Goal: Task Accomplishment & Management: Use online tool/utility

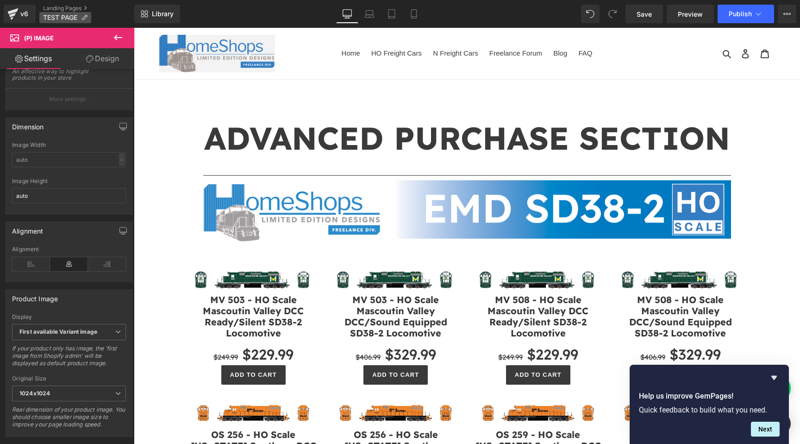
click at [84, 18] on icon at bounding box center [84, 17] width 6 height 6
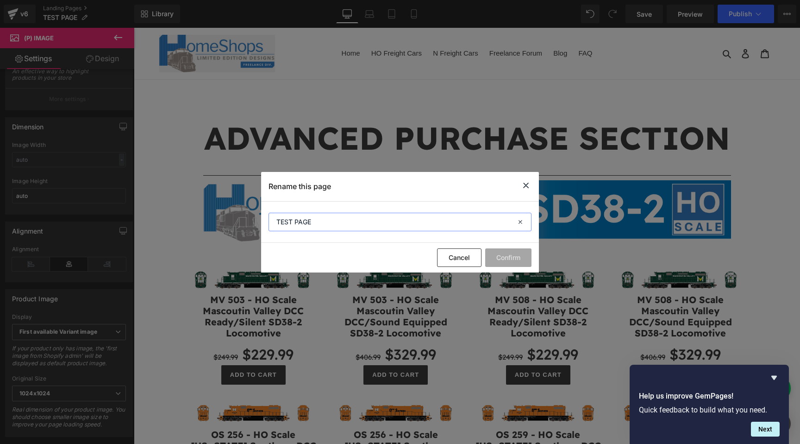
click at [340, 217] on input "TEST PAGE" at bounding box center [400, 222] width 263 height 19
type input "ADVANCED PURCHASE"
click at [511, 259] on button "Confirm" at bounding box center [508, 257] width 46 height 19
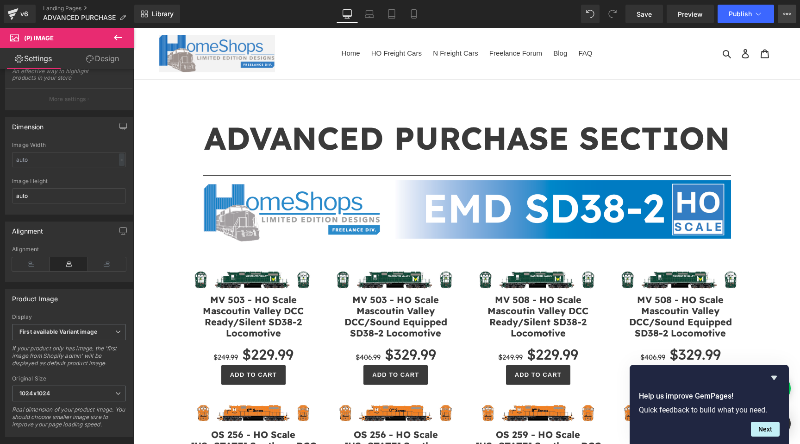
click at [787, 19] on button "View Live Page View with current Template Save Template to Library Schedule Pub…" at bounding box center [787, 14] width 19 height 19
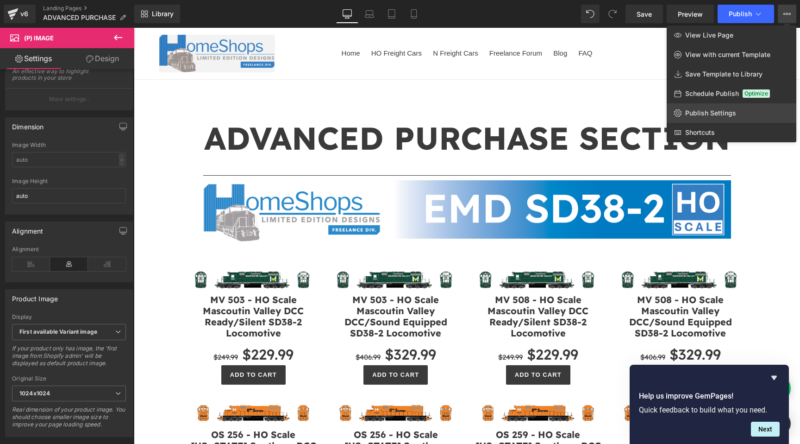
click at [733, 109] on span "Publish Settings" at bounding box center [710, 113] width 51 height 8
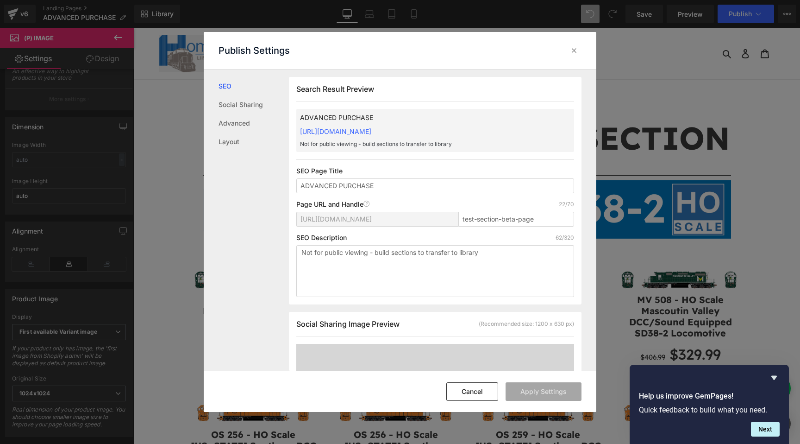
scroll to position [0, 0]
drag, startPoint x: 534, startPoint y: 218, endPoint x: 461, endPoint y: 216, distance: 73.6
click at [461, 216] on input "test-section-beta-page" at bounding box center [516, 218] width 116 height 15
type input "advanced-purchase"
click at [509, 260] on textarea "Not for public viewing - build sections to transfer to library" at bounding box center [435, 270] width 278 height 52
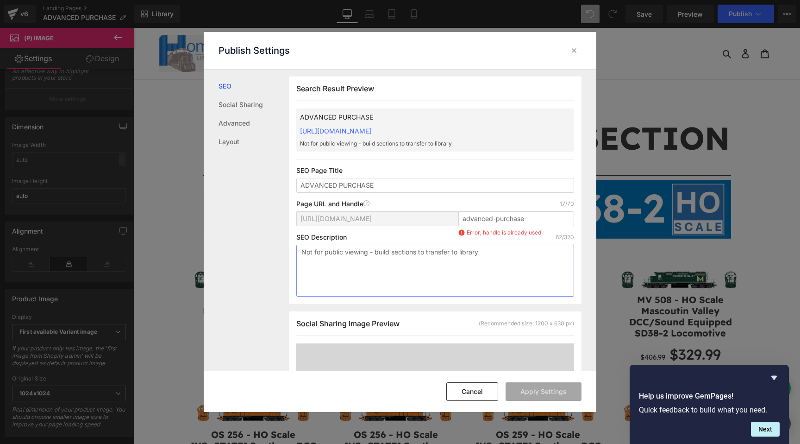
click at [509, 260] on textarea "Not for public viewing - build sections to transfer to library" at bounding box center [435, 270] width 278 height 52
click at [574, 51] on icon at bounding box center [574, 50] width 9 height 9
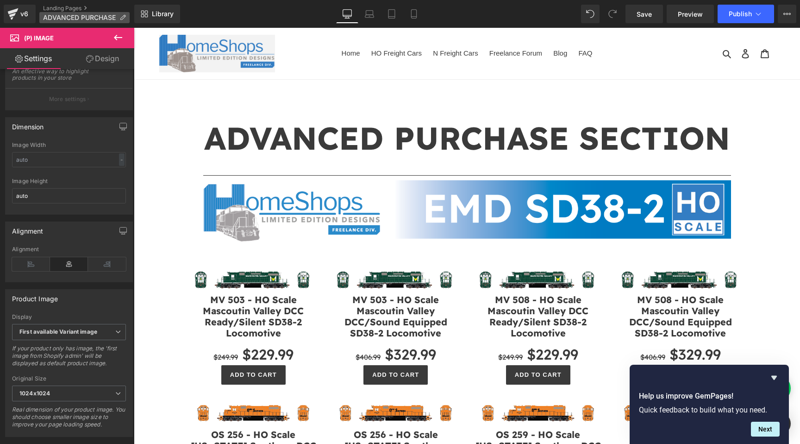
click at [122, 18] on icon at bounding box center [122, 17] width 6 height 6
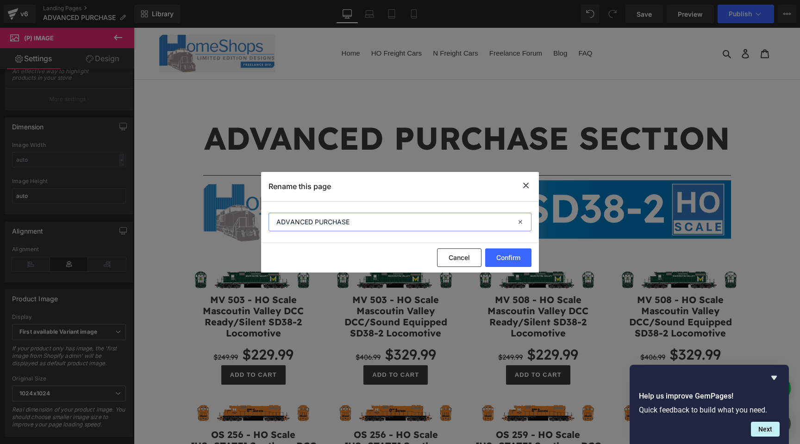
click at [354, 225] on input "ADVANCED PURCHASE" at bounding box center [400, 222] width 263 height 19
click at [452, 245] on div "Cancel Confirm" at bounding box center [400, 258] width 278 height 30
click at [491, 226] on input "TEST PAGE" at bounding box center [400, 222] width 263 height 19
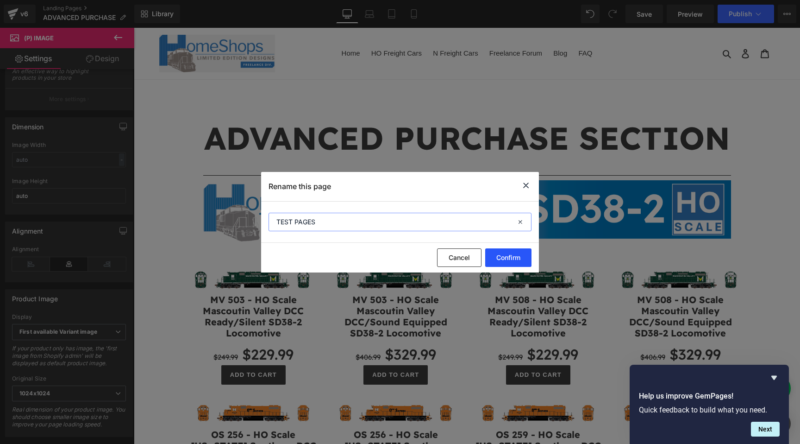
type input "TEST PAGES"
click at [518, 260] on button "Confirm" at bounding box center [508, 257] width 46 height 19
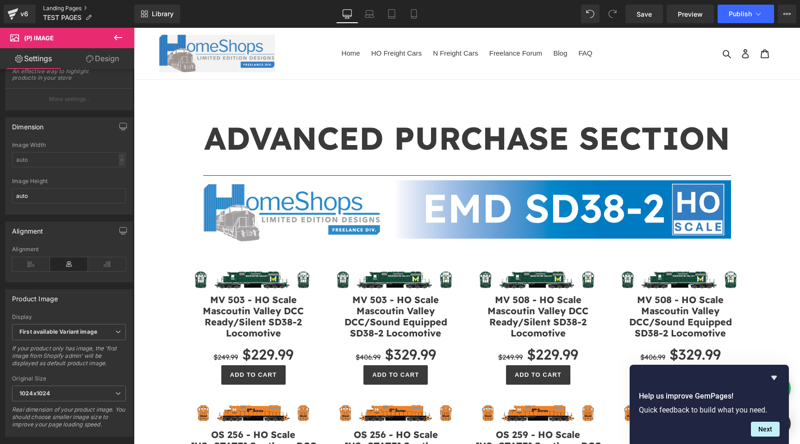
click at [57, 5] on link "Landing Pages" at bounding box center [88, 8] width 91 height 7
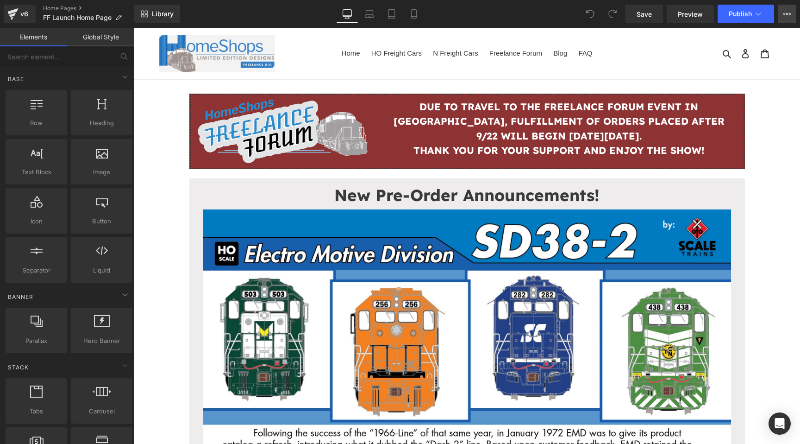
click at [781, 12] on button "View Live Page View with current Template Save Template to Library Schedule Pub…" at bounding box center [787, 14] width 19 height 19
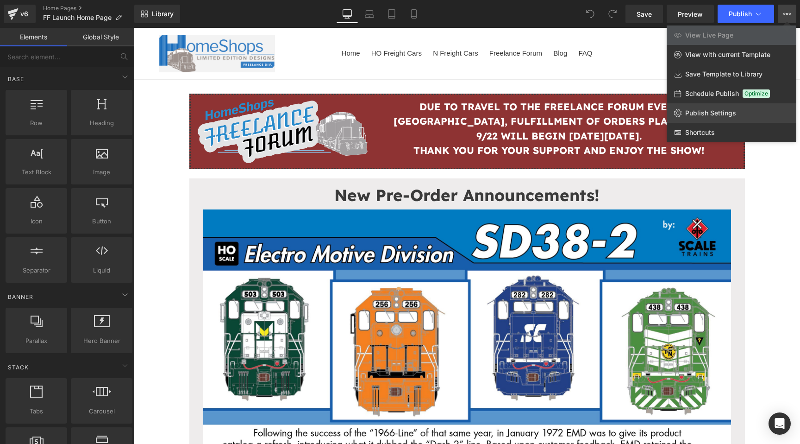
click at [741, 107] on link "Publish Settings" at bounding box center [732, 112] width 130 height 19
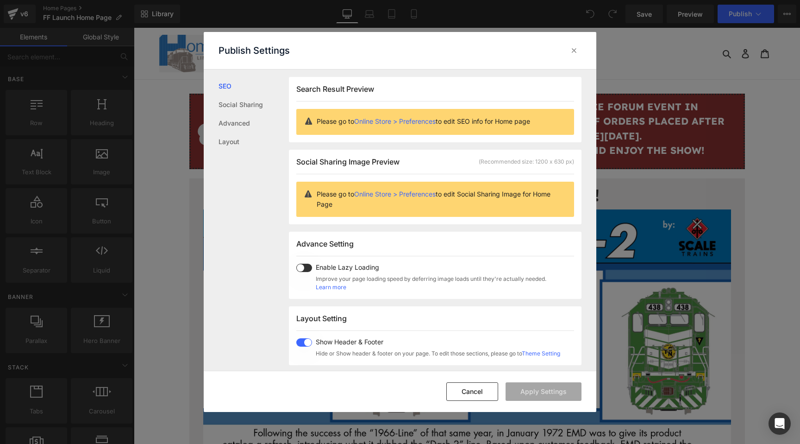
click at [416, 122] on link "Online Store > Preferences" at bounding box center [394, 121] width 81 height 8
click at [573, 51] on icon at bounding box center [574, 50] width 9 height 9
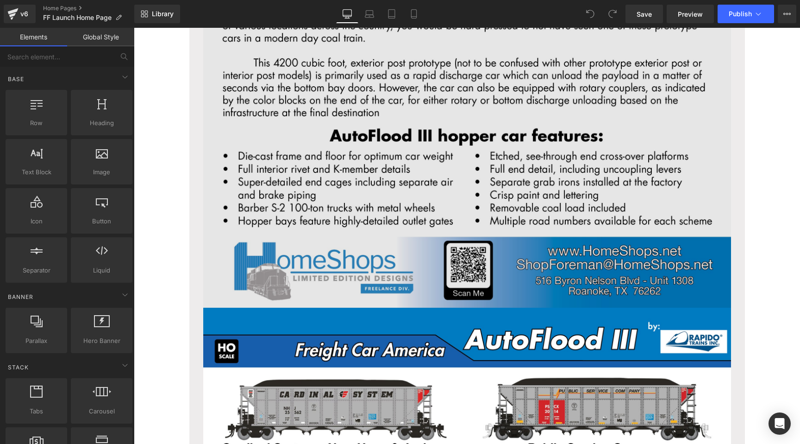
scroll to position [6072, 0]
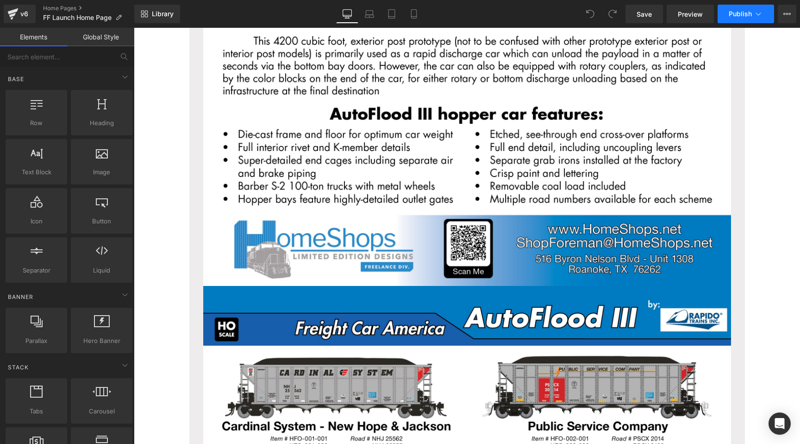
click at [737, 10] on span "Publish" at bounding box center [740, 13] width 23 height 7
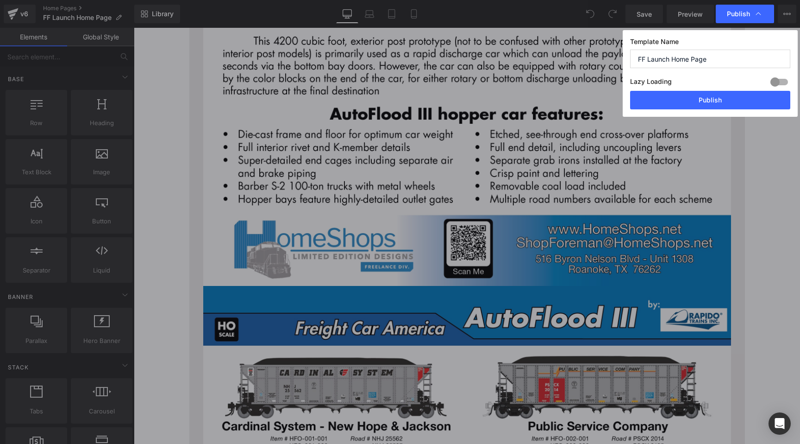
click at [673, 58] on input "FF Launch Home Page" at bounding box center [710, 59] width 160 height 19
click at [686, 102] on button "Publish" at bounding box center [710, 100] width 160 height 19
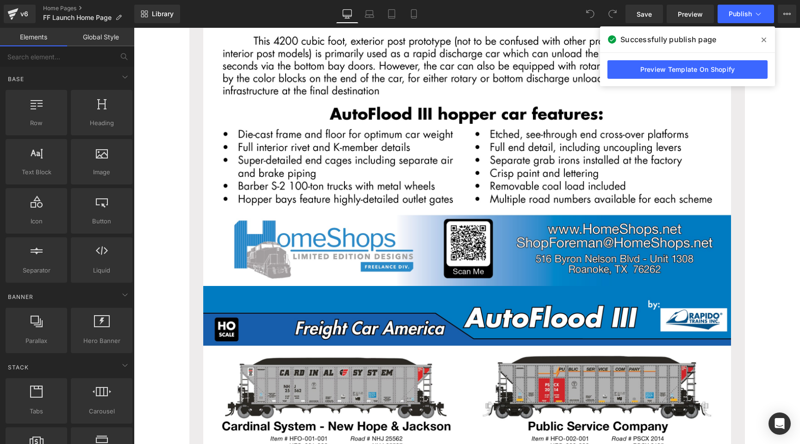
click at [764, 38] on icon at bounding box center [764, 39] width 5 height 7
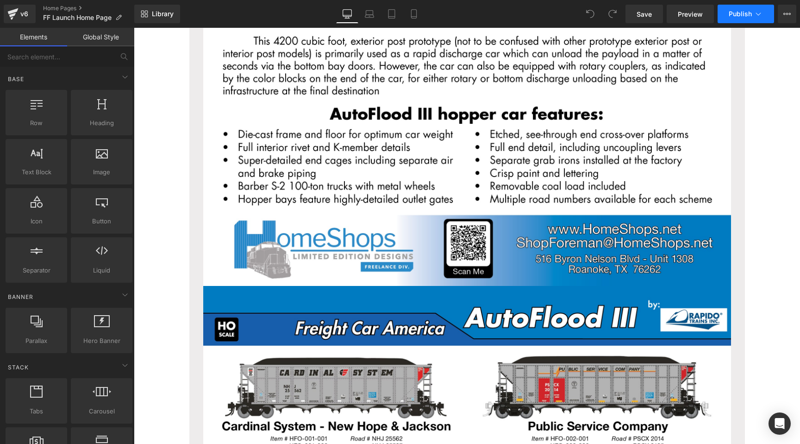
click at [767, 12] on button "Publish" at bounding box center [746, 14] width 56 height 19
click at [784, 13] on icon at bounding box center [784, 14] width 2 height 2
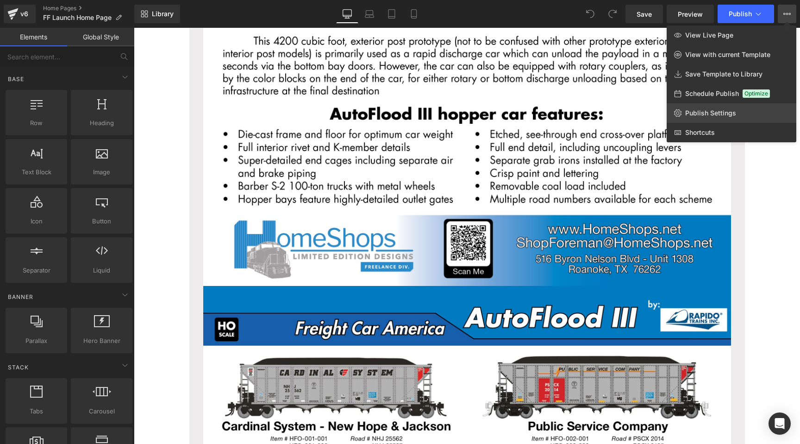
click at [726, 106] on link "Publish Settings" at bounding box center [732, 112] width 130 height 19
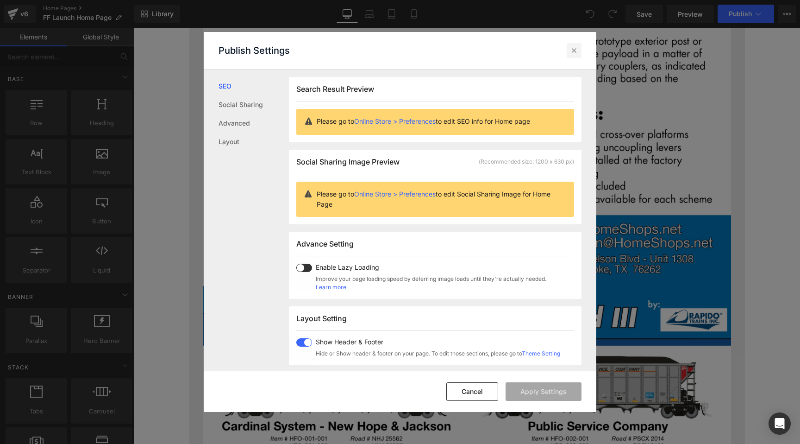
click at [574, 47] on icon at bounding box center [574, 50] width 9 height 9
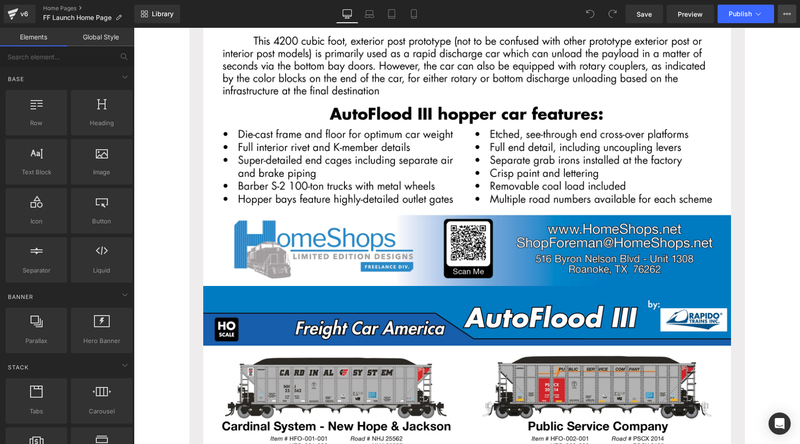
click at [783, 20] on button "View Live Page View with current Template Save Template to Library Schedule Pub…" at bounding box center [787, 14] width 19 height 19
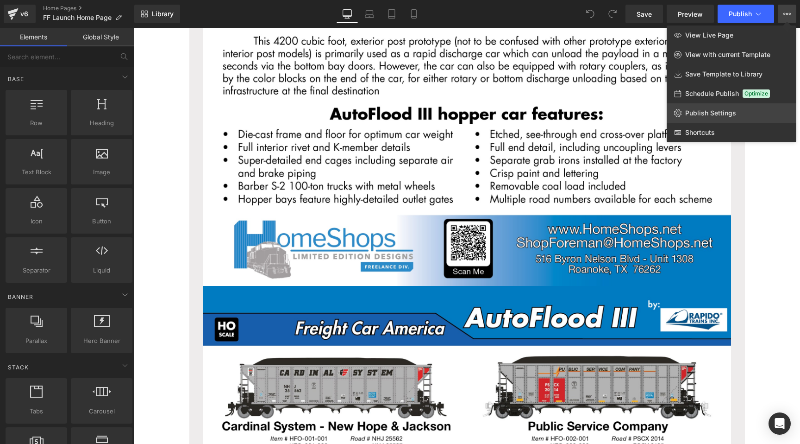
click at [712, 108] on link "Publish Settings" at bounding box center [732, 112] width 130 height 19
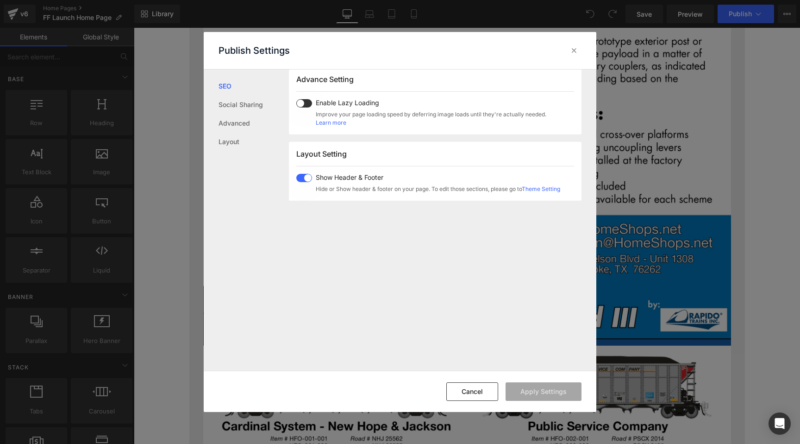
scroll to position [229, 0]
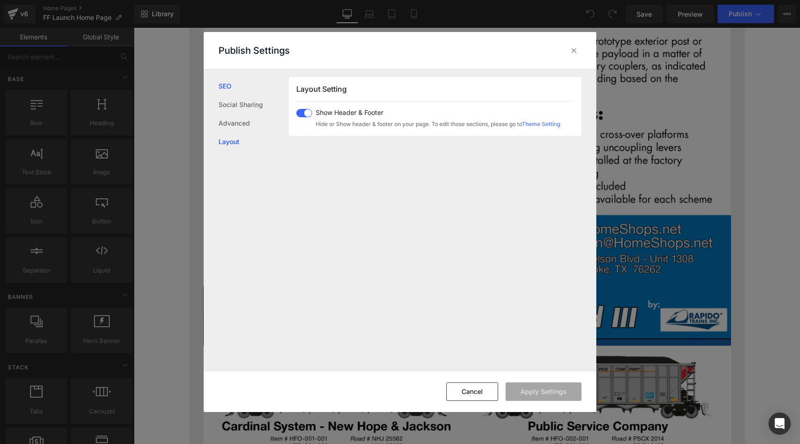
click at [243, 142] on link "Layout" at bounding box center [254, 141] width 70 height 19
click at [244, 122] on link "Advanced" at bounding box center [254, 123] width 70 height 19
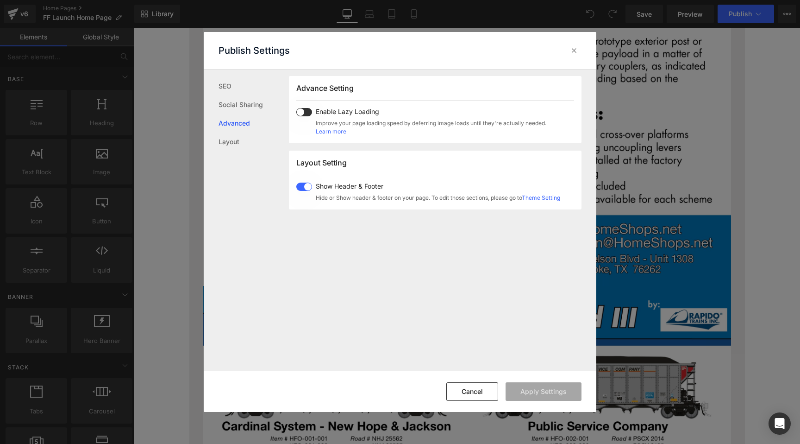
scroll to position [155, 0]
click at [232, 72] on ul "SEO Social Sharing Advanced Layout" at bounding box center [246, 109] width 85 height 81
click at [225, 85] on link "SEO" at bounding box center [254, 86] width 70 height 19
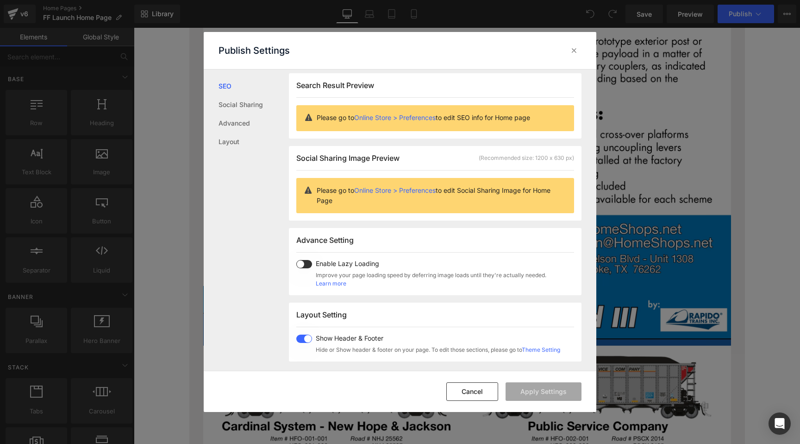
scroll to position [0, 0]
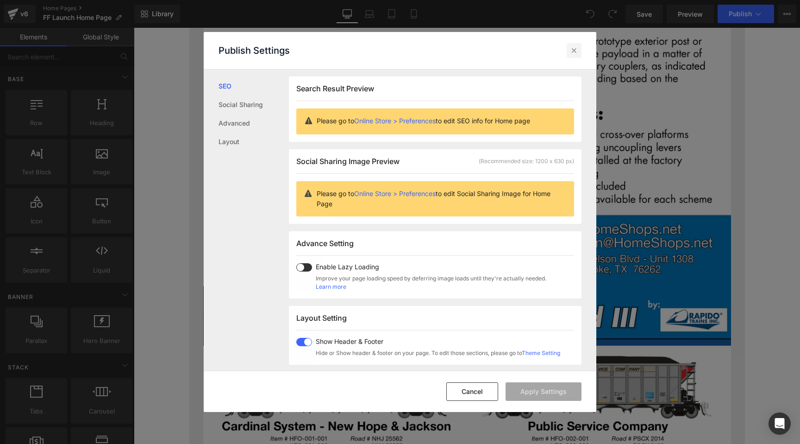
click at [570, 55] on div at bounding box center [574, 50] width 15 height 15
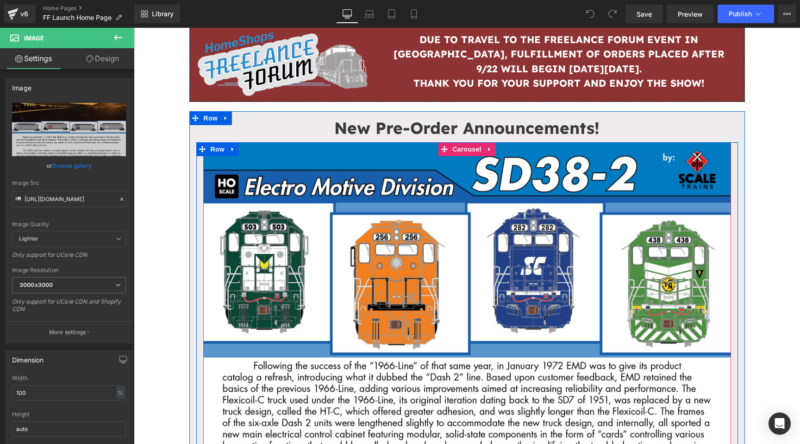
scroll to position [0, 0]
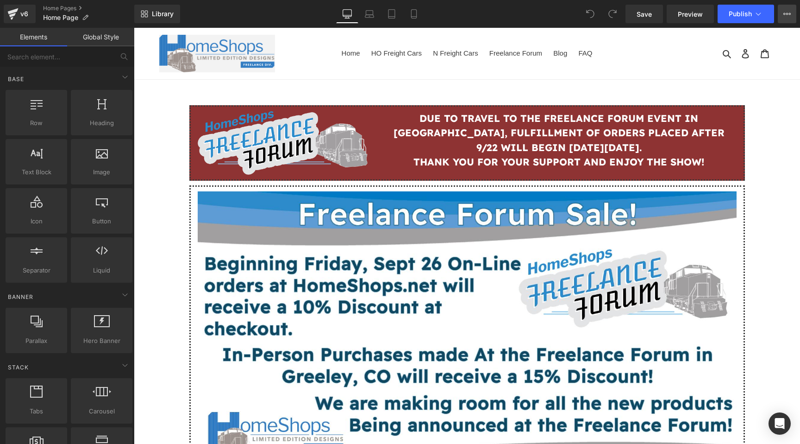
click at [785, 18] on button "View Live Page View with current Template Save Template to Library Schedule Pub…" at bounding box center [787, 14] width 19 height 19
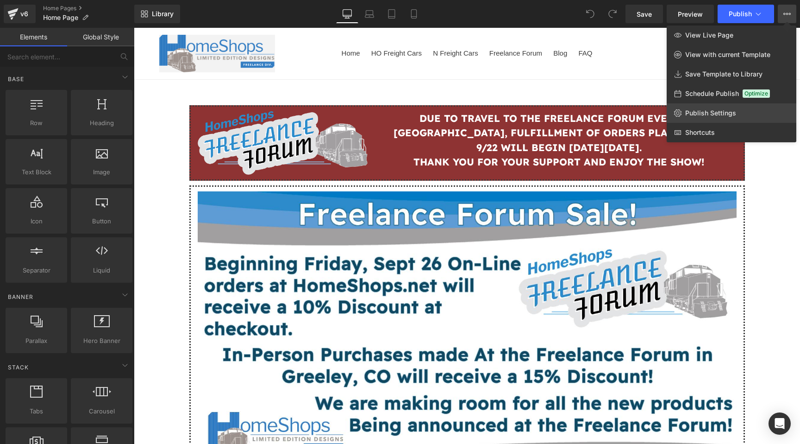
click at [701, 113] on span "Publish Settings" at bounding box center [710, 113] width 51 height 8
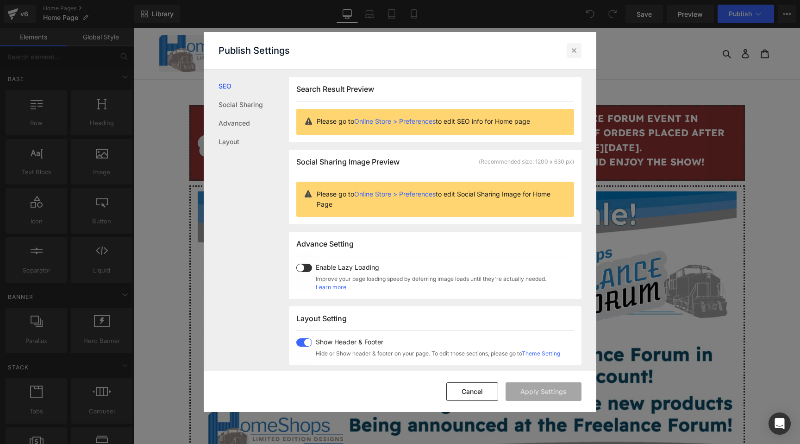
click at [576, 47] on icon at bounding box center [574, 50] width 9 height 9
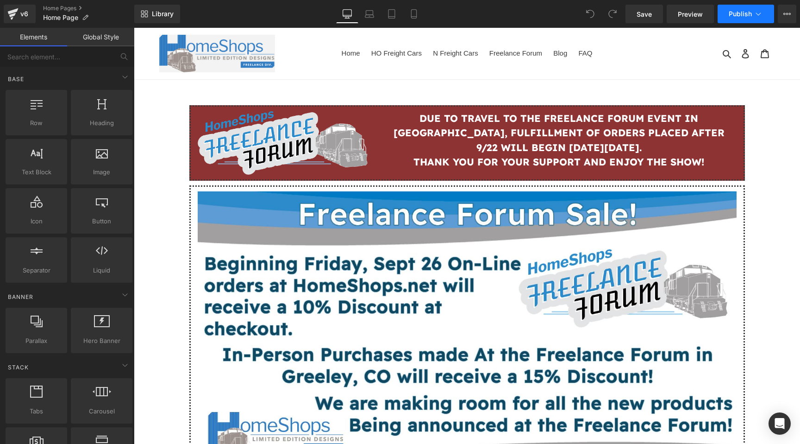
click at [764, 15] on button "Publish" at bounding box center [746, 14] width 56 height 19
click at [789, 15] on icon at bounding box center [786, 13] width 7 height 7
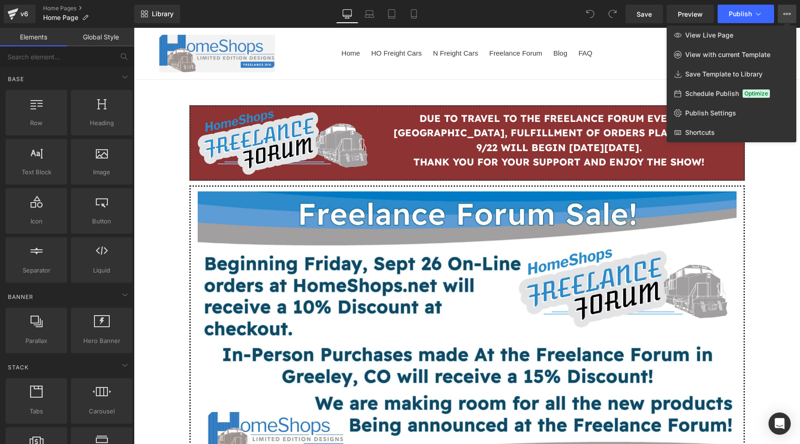
click at [789, 15] on icon at bounding box center [786, 13] width 7 height 7
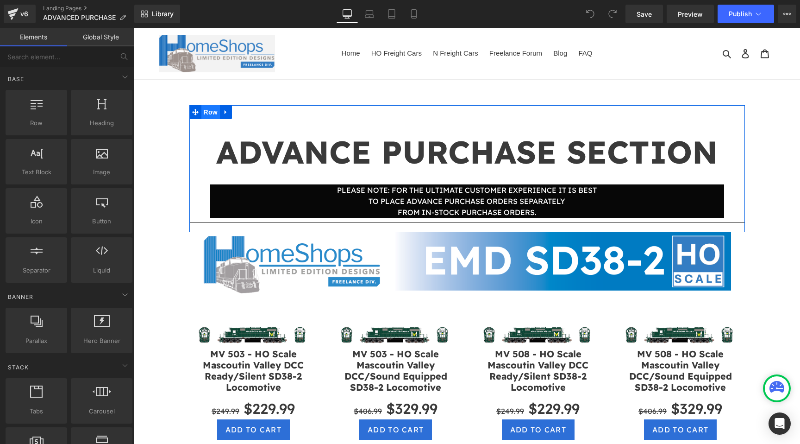
click at [212, 112] on span "Row" at bounding box center [210, 112] width 19 height 14
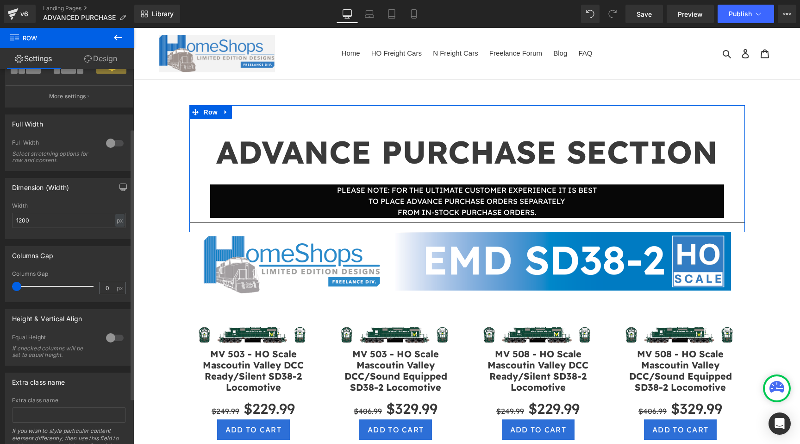
scroll to position [145, 0]
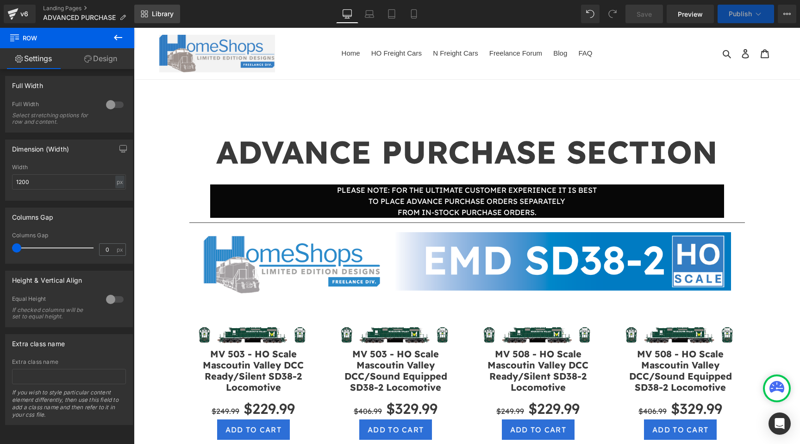
click at [156, 18] on link "Library" at bounding box center [157, 14] width 46 height 19
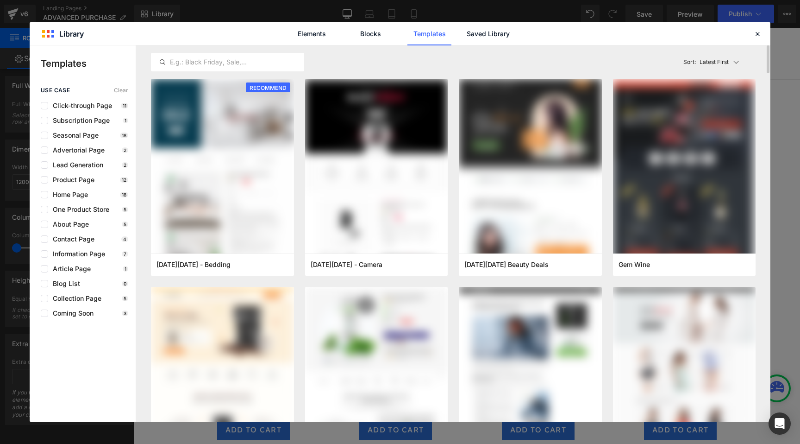
click at [489, 48] on div "Latest First Most View Latest First Sort: Latest First" at bounding box center [453, 61] width 605 height 33
click at [492, 39] on link "Saved Library" at bounding box center [488, 33] width 44 height 23
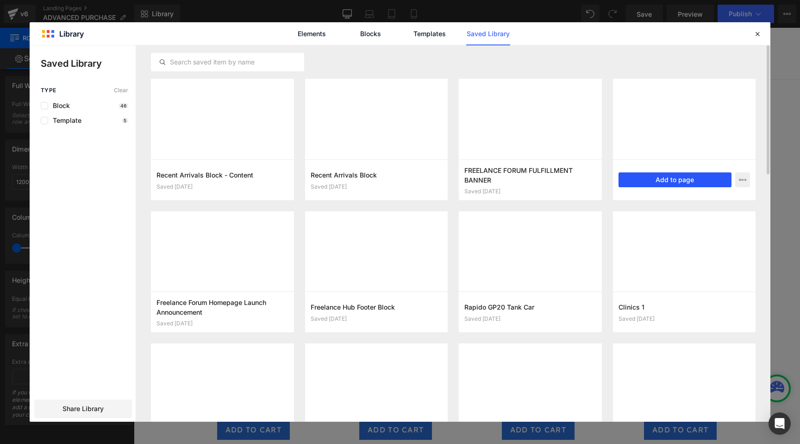
click at [671, 178] on button "Add to page" at bounding box center [675, 179] width 113 height 15
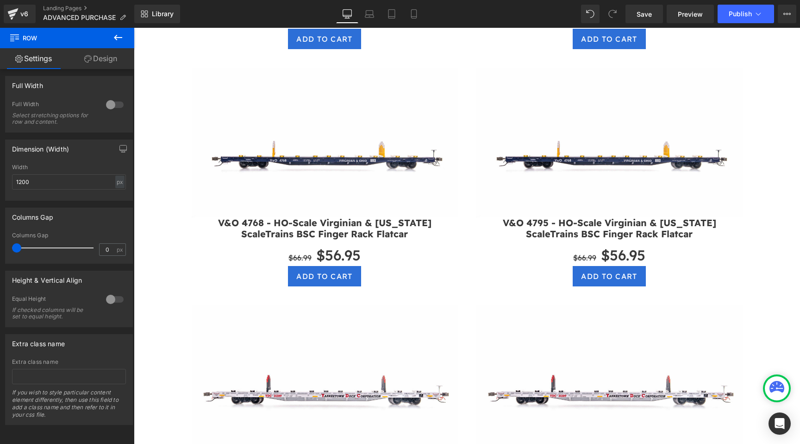
scroll to position [5246, 0]
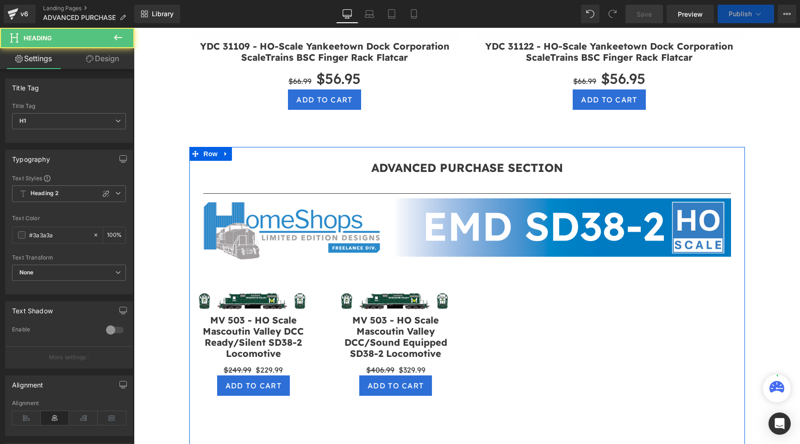
click at [442, 161] on div "ADVANCED PURCHASE SECTION Heading" at bounding box center [467, 168] width 542 height 14
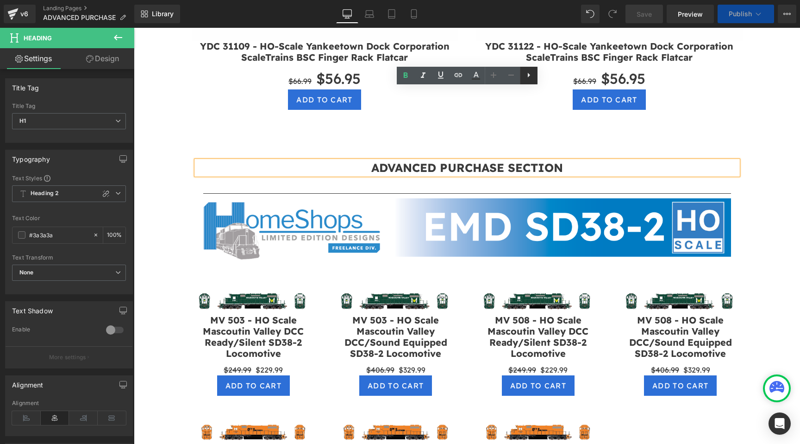
click at [529, 75] on icon at bounding box center [529, 75] width 2 height 5
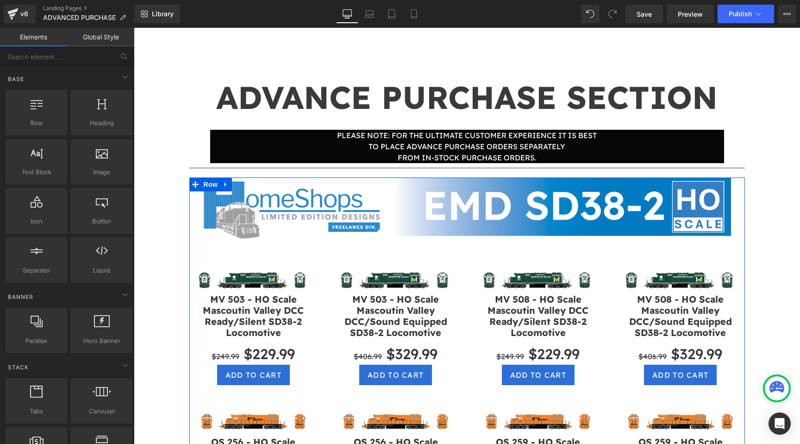
scroll to position [0, 0]
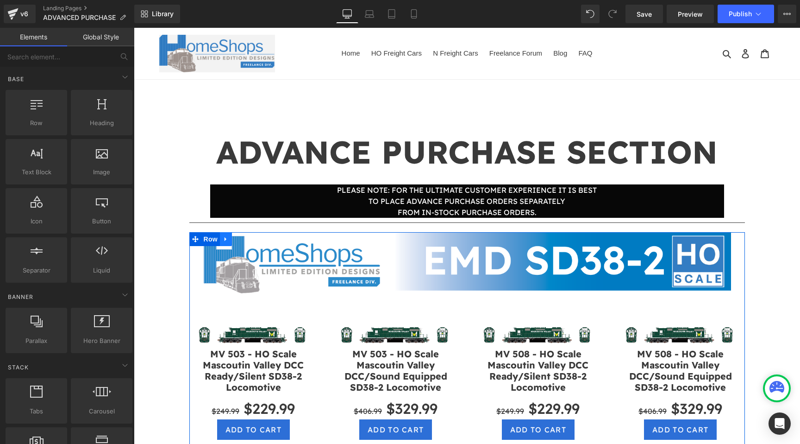
click at [224, 237] on icon at bounding box center [226, 239] width 6 height 7
click at [248, 239] on icon at bounding box center [250, 239] width 6 height 6
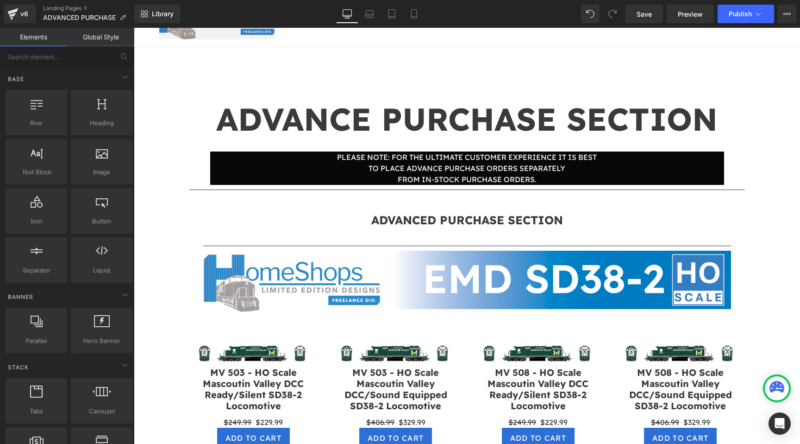
scroll to position [46, 0]
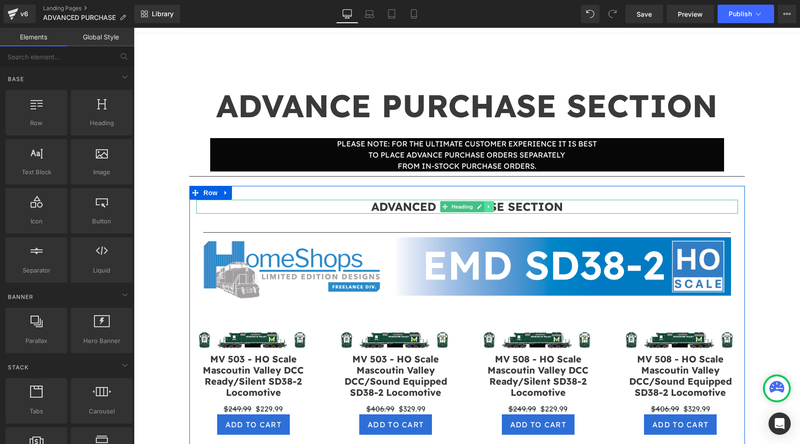
click at [485, 207] on link at bounding box center [489, 206] width 10 height 11
click at [495, 207] on icon at bounding box center [493, 206] width 5 height 5
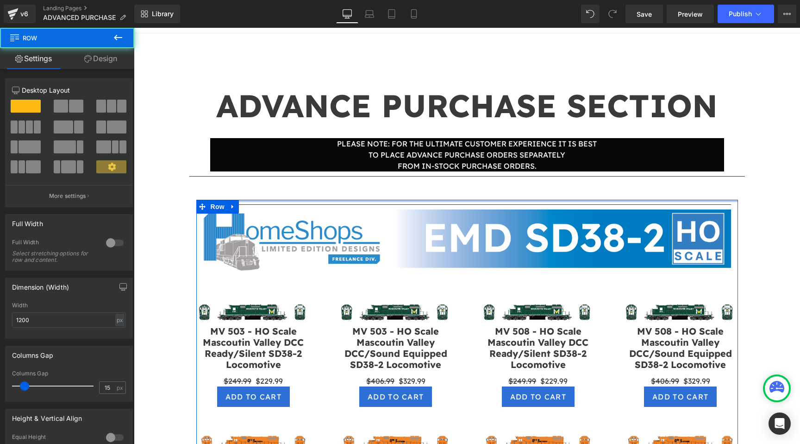
drag, startPoint x: 276, startPoint y: 208, endPoint x: 276, endPoint y: 147, distance: 61.1
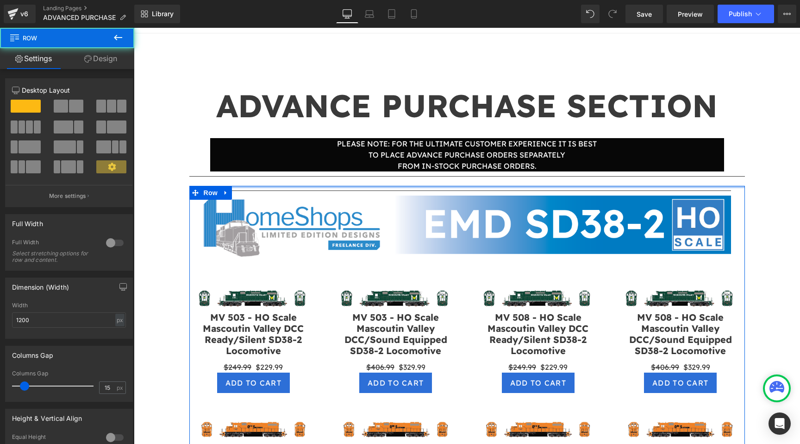
drag, startPoint x: 276, startPoint y: 186, endPoint x: 277, endPoint y: 134, distance: 51.9
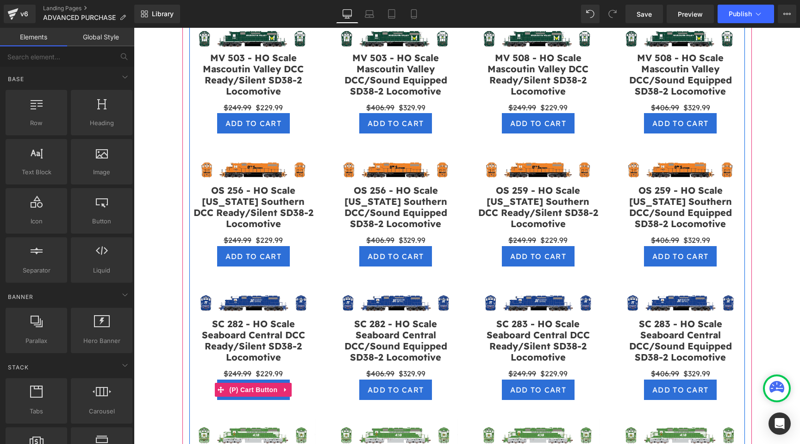
scroll to position [189, 0]
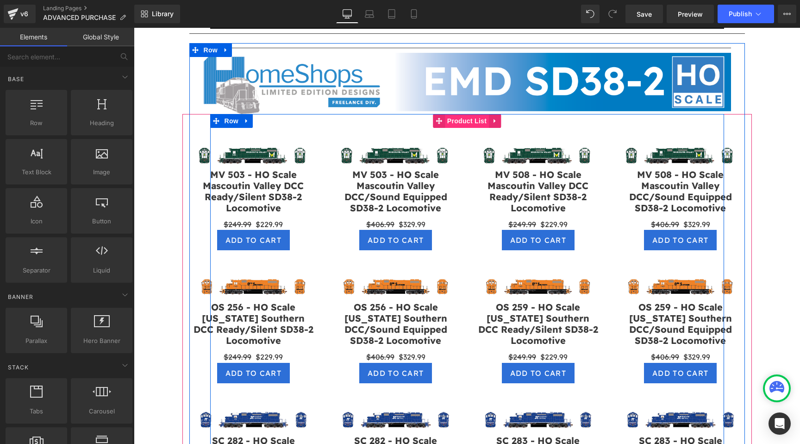
click at [467, 121] on span "Product List" at bounding box center [467, 121] width 44 height 14
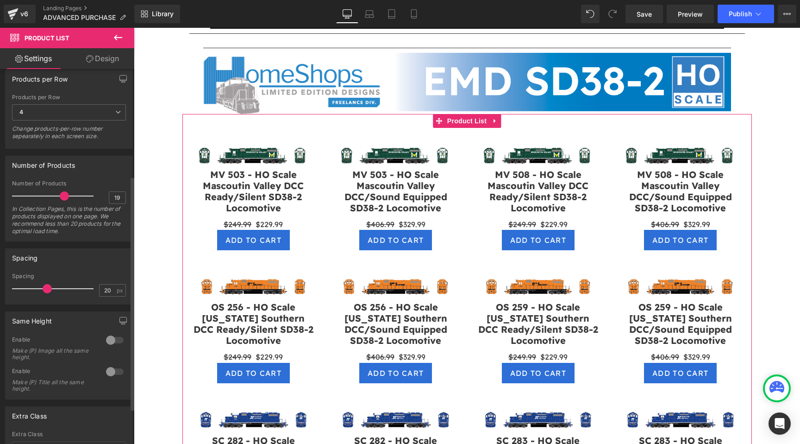
scroll to position [228, 0]
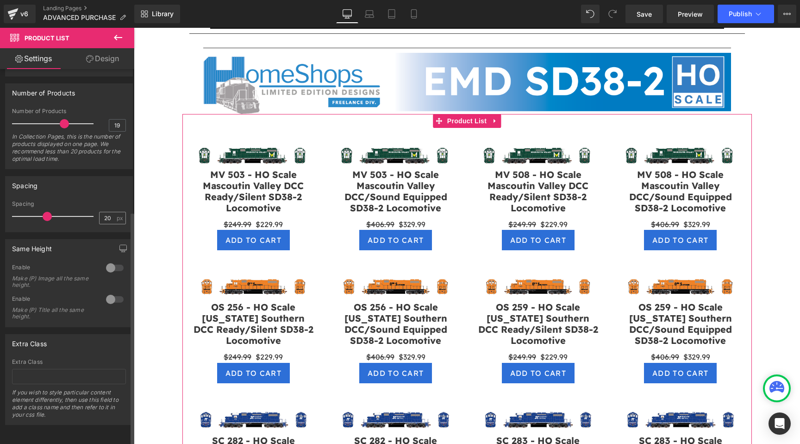
click at [99, 212] on div "20 px" at bounding box center [112, 218] width 27 height 13
click at [100, 212] on input "20" at bounding box center [108, 218] width 16 height 12
type input "10"
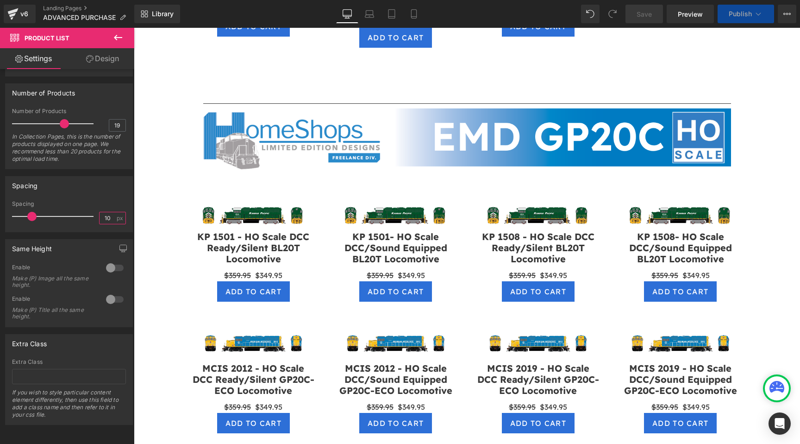
scroll to position [646, 0]
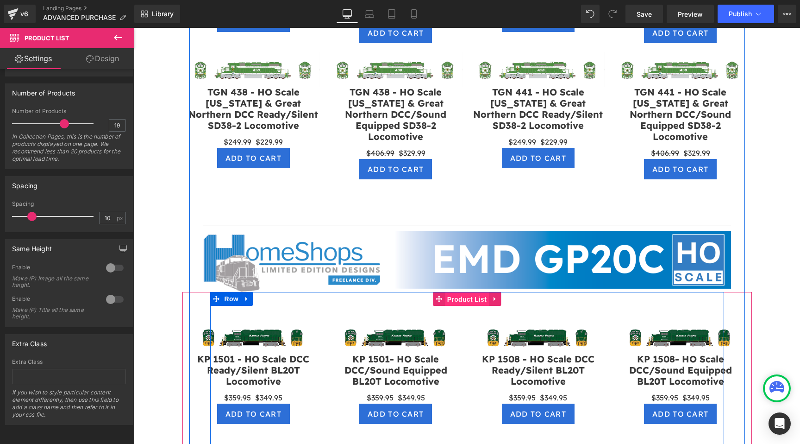
click at [468, 292] on span "Product List" at bounding box center [467, 299] width 44 height 14
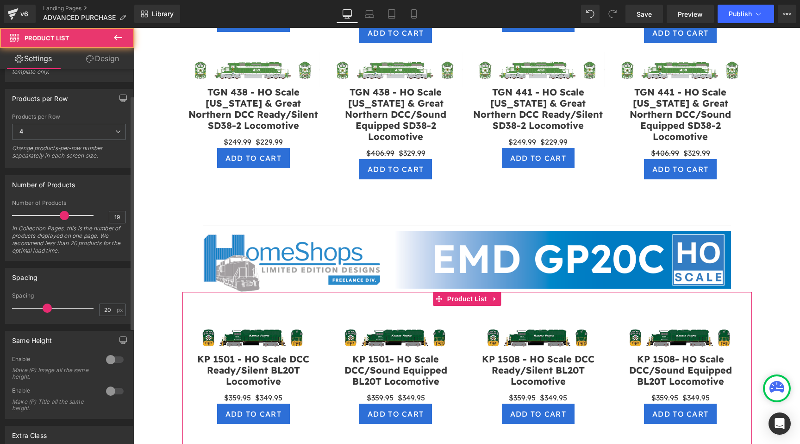
scroll to position [170, 0]
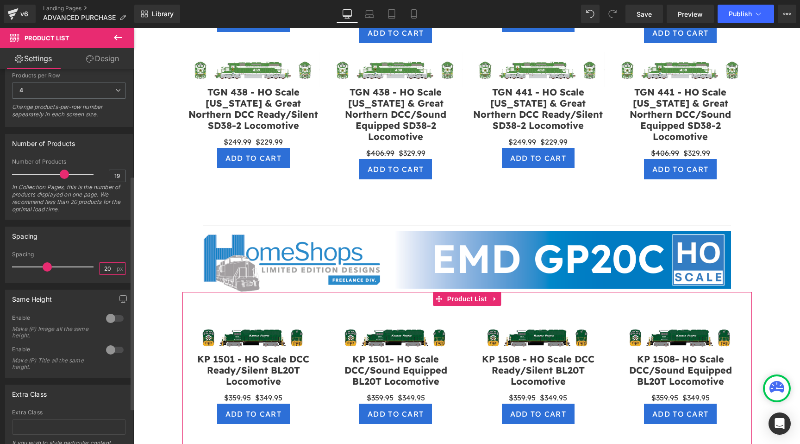
click at [106, 268] on input "20" at bounding box center [108, 269] width 16 height 12
type input "10"
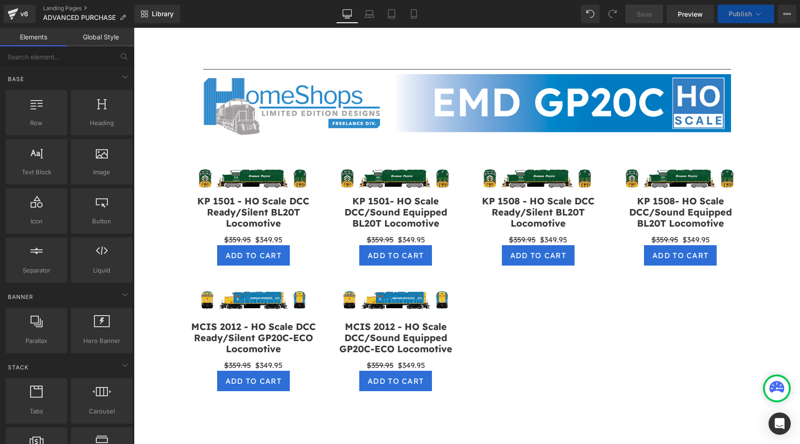
scroll to position [871, 0]
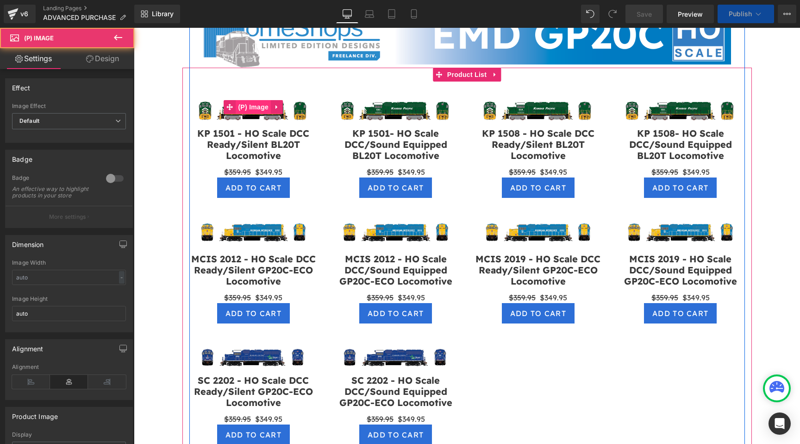
click at [254, 100] on div "Sale Off (P) Image" at bounding box center [253, 106] width 133 height 41
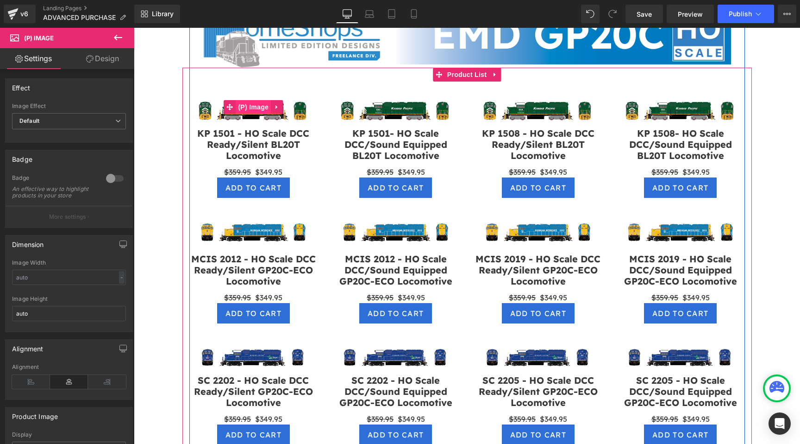
click at [254, 100] on span "(P) Image" at bounding box center [253, 107] width 35 height 14
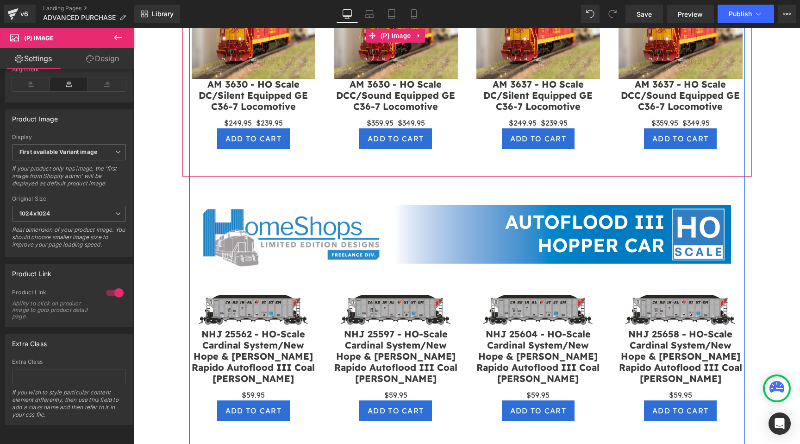
scroll to position [1673, 0]
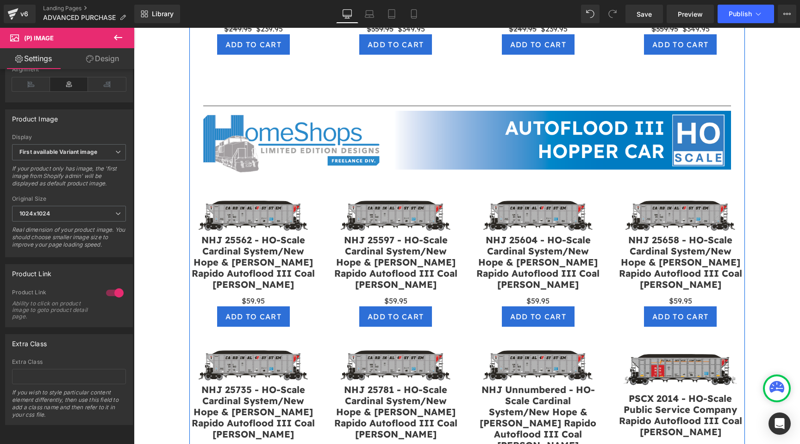
click at [388, 202] on div "Sale Off (P) Image" at bounding box center [396, 214] width 124 height 39
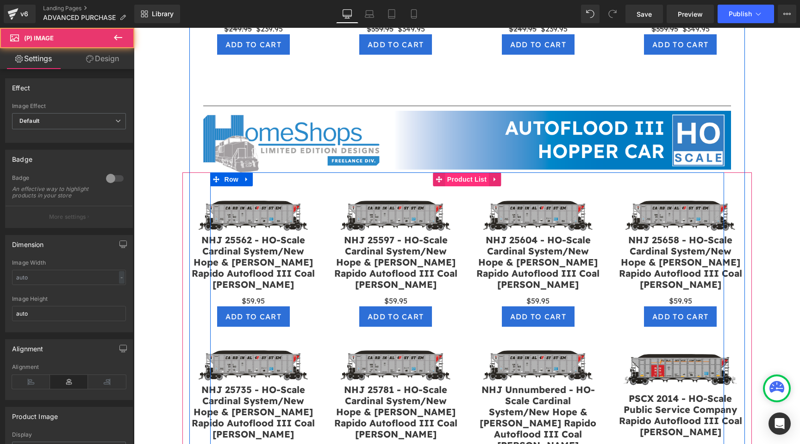
click at [462, 172] on span "Product List" at bounding box center [467, 179] width 44 height 14
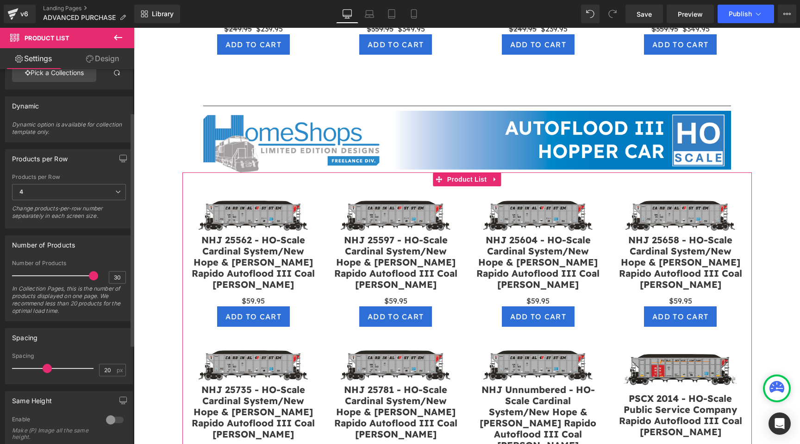
scroll to position [90, 0]
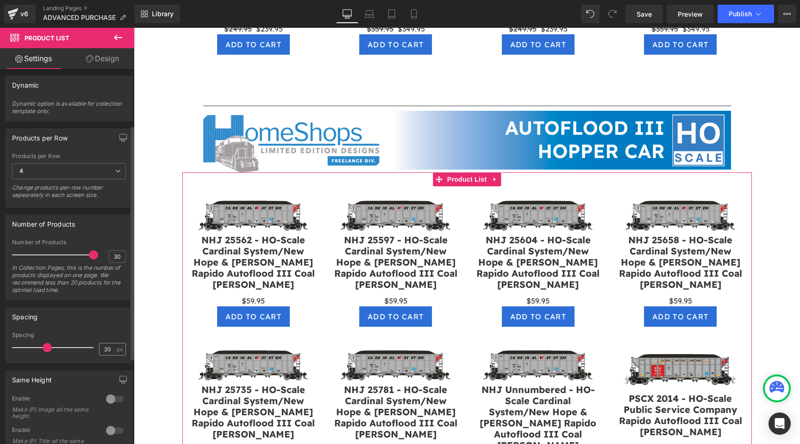
click at [108, 345] on input "20" at bounding box center [108, 349] width 16 height 12
type input "10"
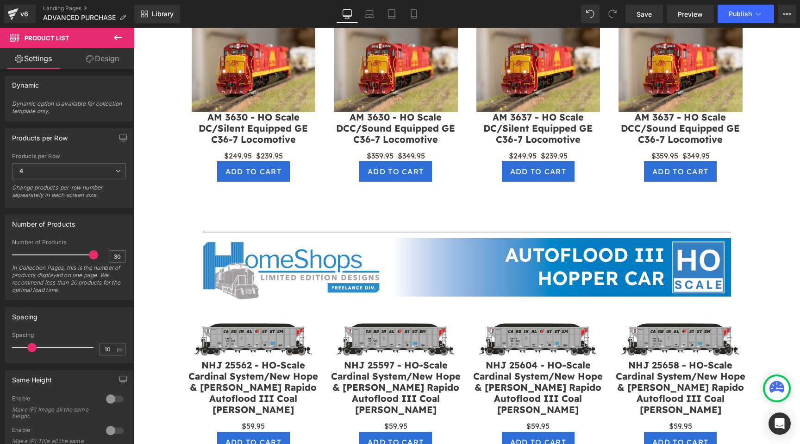
scroll to position [1433, 0]
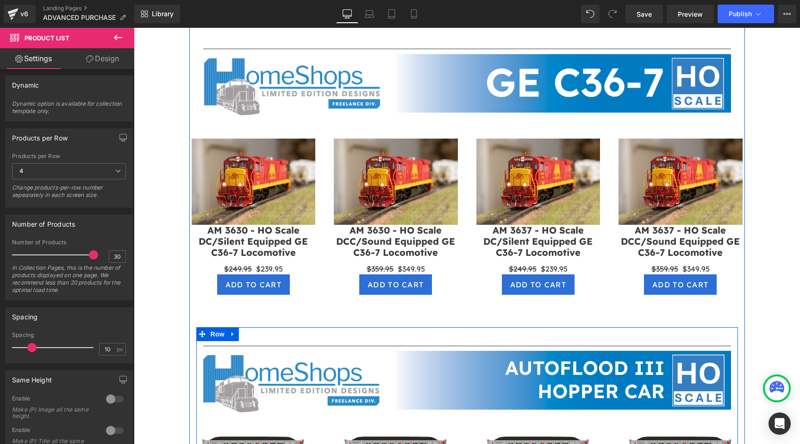
click at [134, 28] on div at bounding box center [134, 28] width 0 height 0
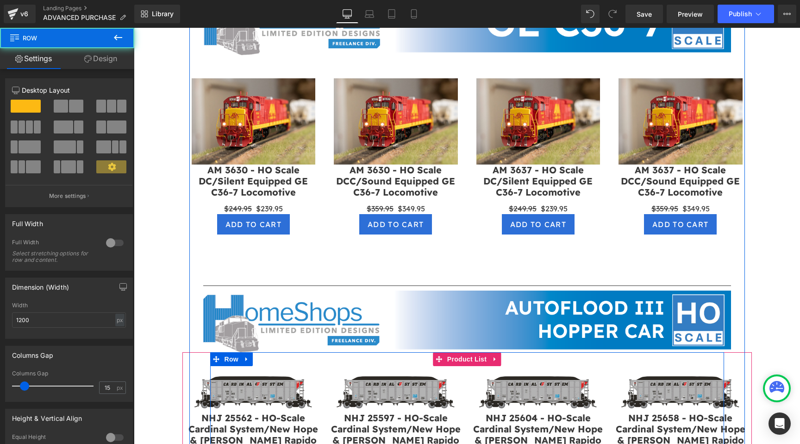
scroll to position [1510, 0]
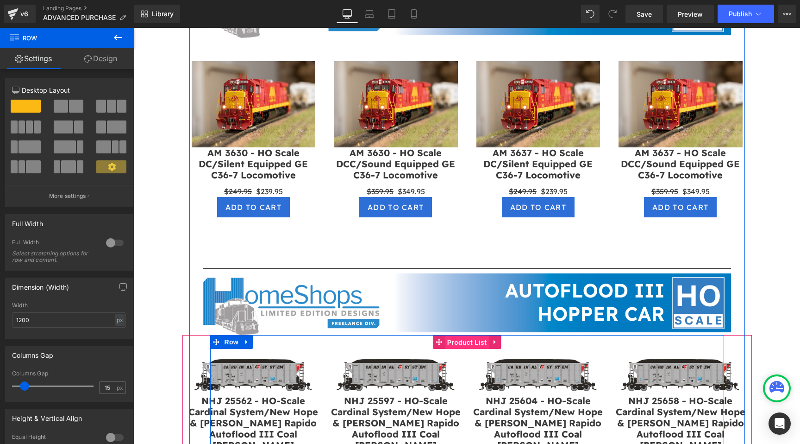
click at [470, 335] on span "Product List" at bounding box center [467, 342] width 44 height 14
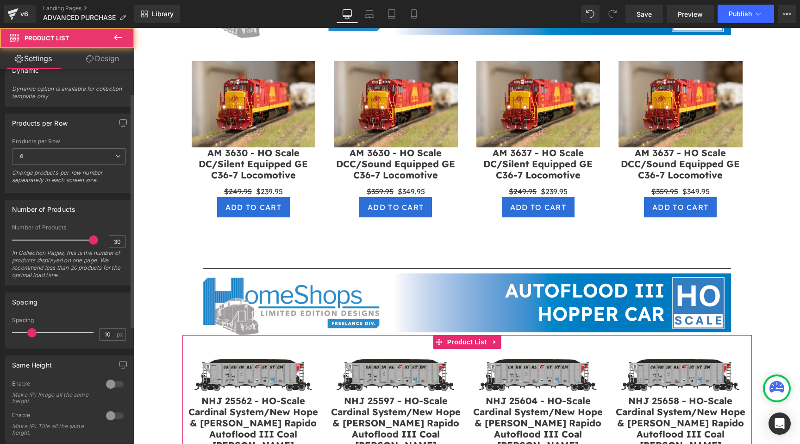
scroll to position [159, 0]
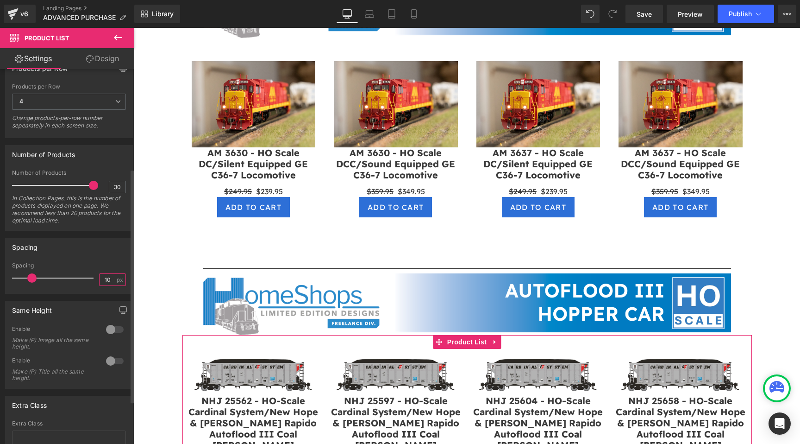
click at [107, 282] on input "10" at bounding box center [108, 280] width 16 height 12
click at [107, 279] on input "10" at bounding box center [108, 280] width 16 height 12
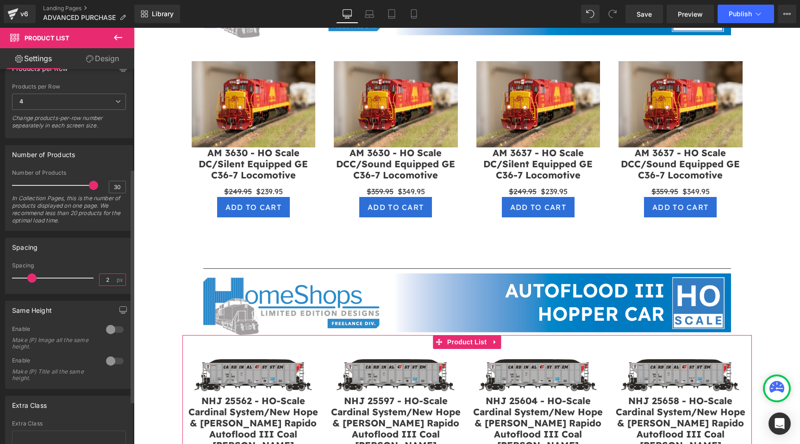
type input "20"
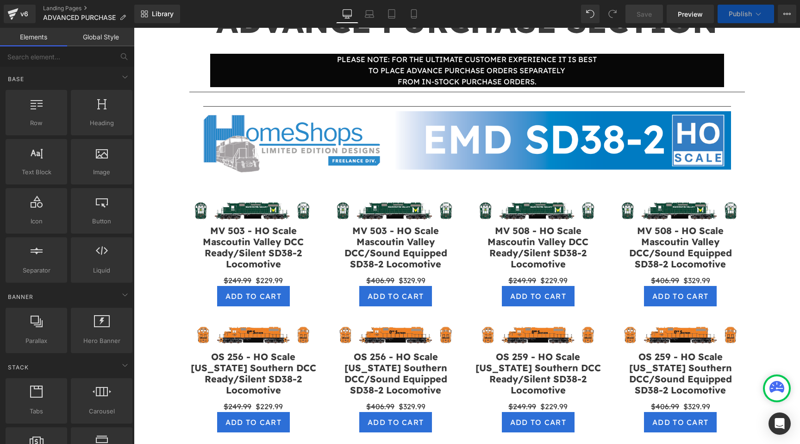
scroll to position [0, 0]
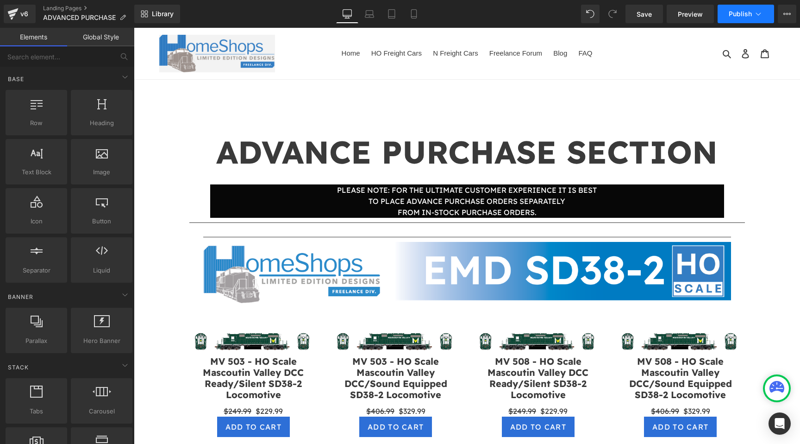
click at [743, 14] on span "Publish" at bounding box center [740, 13] width 23 height 7
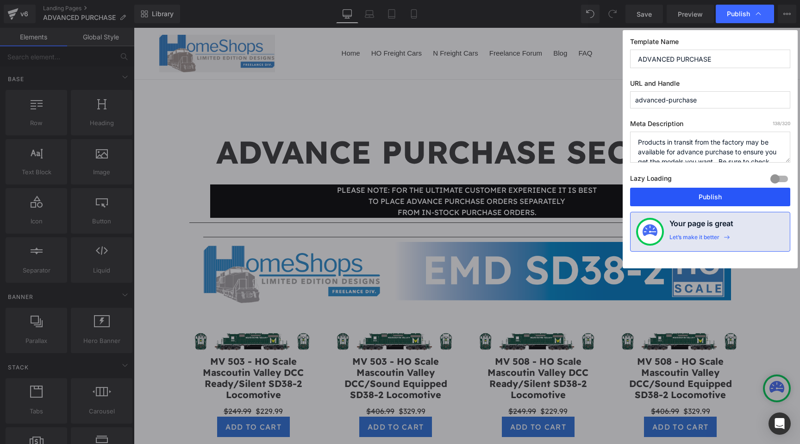
click at [695, 194] on button "Publish" at bounding box center [710, 197] width 160 height 19
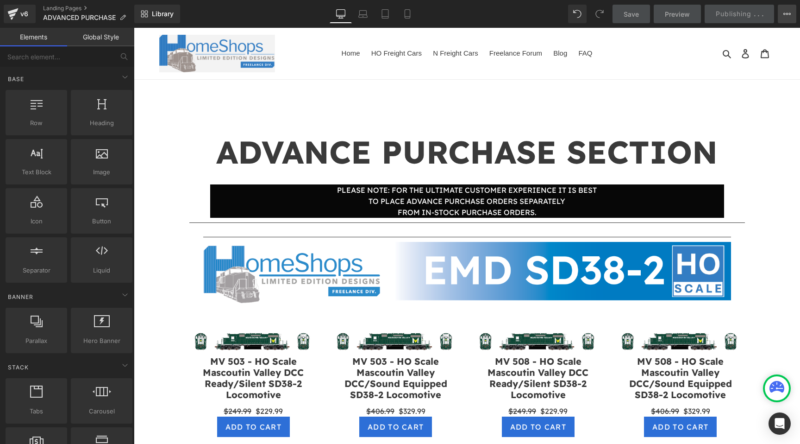
click at [793, 14] on button "View Live Page View with current Template Save Template to Library Schedule Pub…" at bounding box center [787, 14] width 19 height 19
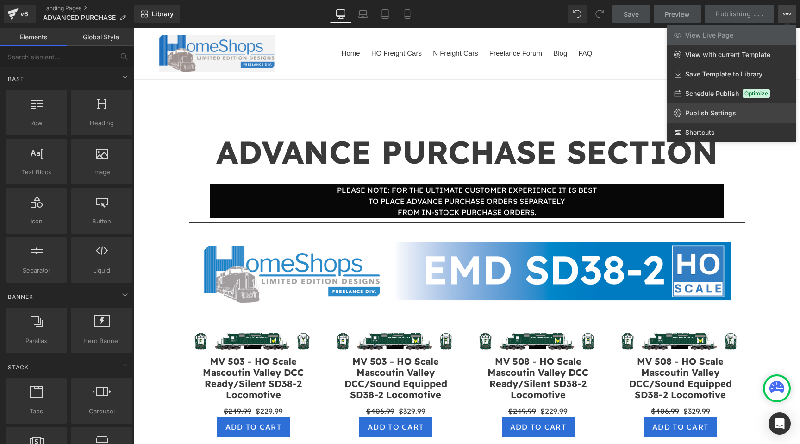
click at [744, 106] on link "Publish Settings" at bounding box center [732, 112] width 130 height 19
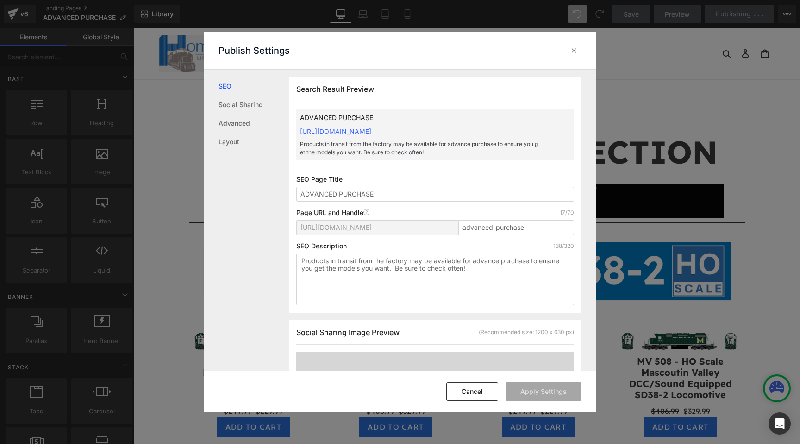
scroll to position [0, 0]
click at [579, 51] on div at bounding box center [574, 50] width 15 height 15
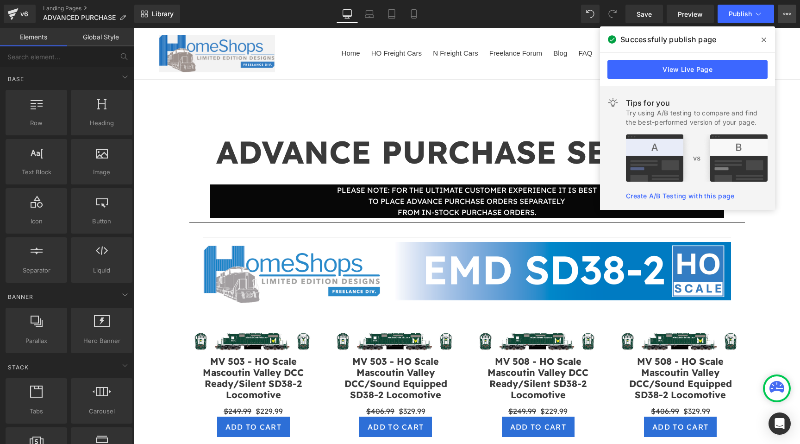
click at [790, 18] on button "View Live Page View with current Template Save Template to Library Schedule Pub…" at bounding box center [787, 14] width 19 height 19
click at [765, 39] on icon at bounding box center [764, 40] width 5 height 5
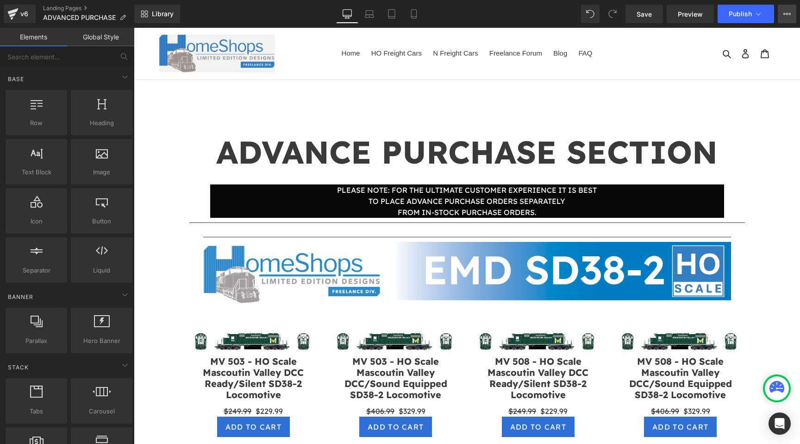
click at [778, 18] on button "View Live Page View with current Template Save Template to Library Schedule Pub…" at bounding box center [787, 14] width 19 height 19
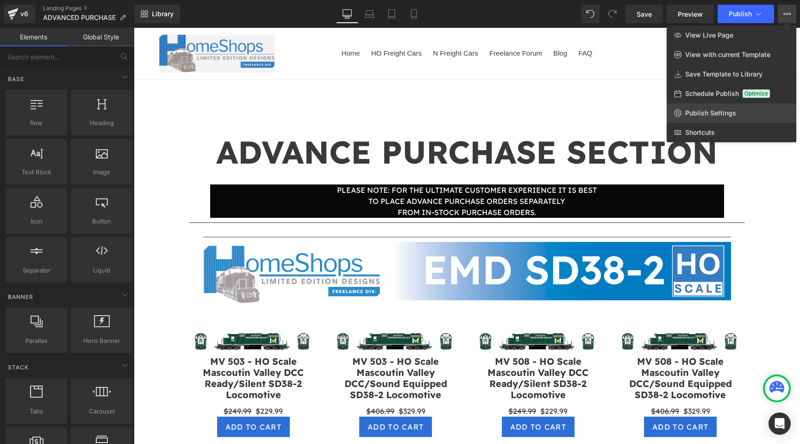
click at [737, 118] on link "Publish Settings" at bounding box center [732, 112] width 130 height 19
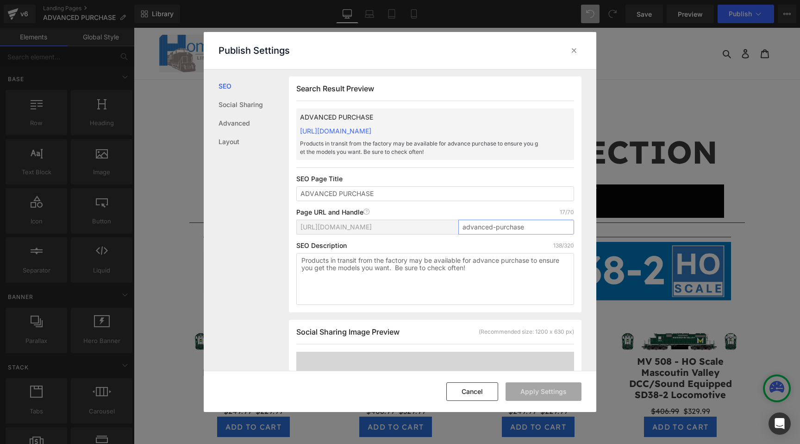
click at [524, 231] on input "advanced-purchase" at bounding box center [516, 226] width 116 height 15
click at [574, 54] on icon at bounding box center [574, 50] width 9 height 9
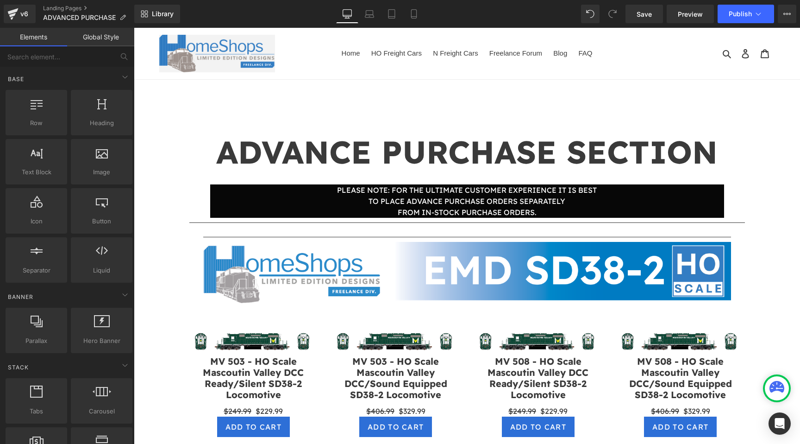
click at [784, 25] on div "Library Desktop Desktop Laptop Tablet Mobile Save Preview Publish Scheduled Vie…" at bounding box center [467, 14] width 666 height 28
click at [785, 18] on button "View Live Page View with current Template Save Template to Library Schedule Pub…" at bounding box center [787, 14] width 19 height 19
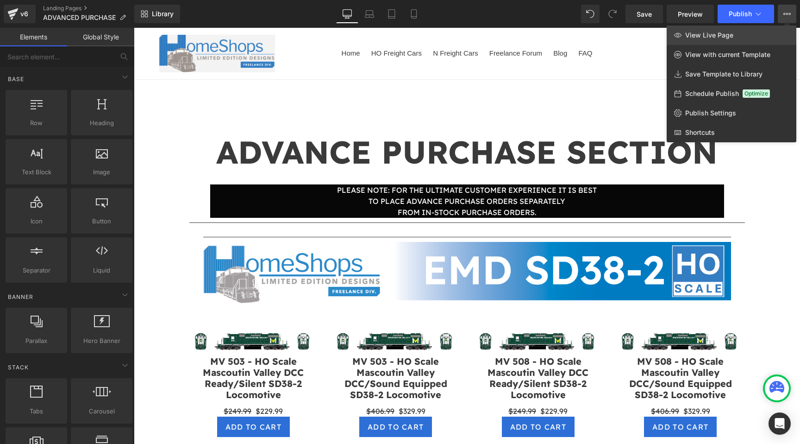
click at [720, 36] on span "View Live Page" at bounding box center [709, 35] width 48 height 8
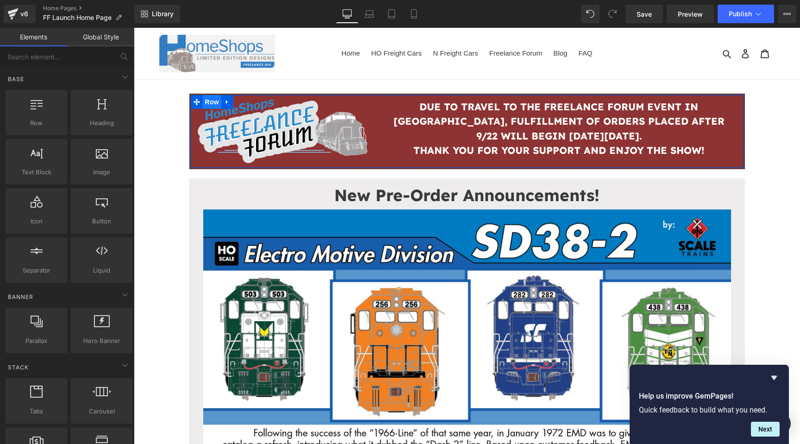
click at [211, 105] on span "Row" at bounding box center [212, 102] width 19 height 14
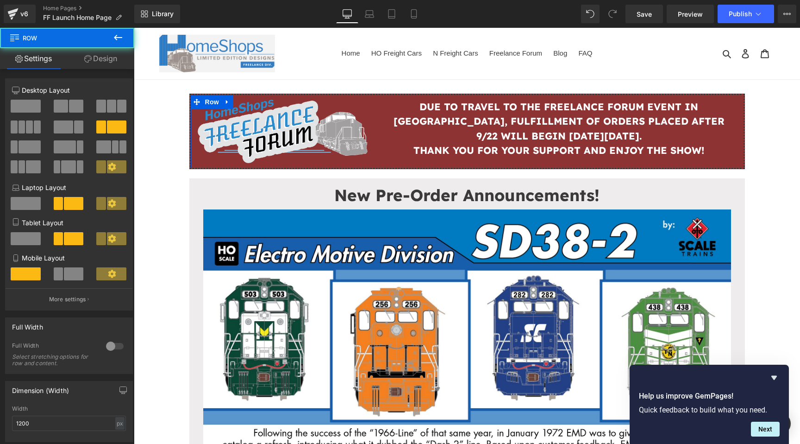
click at [105, 60] on link "Design" at bounding box center [100, 58] width 67 height 21
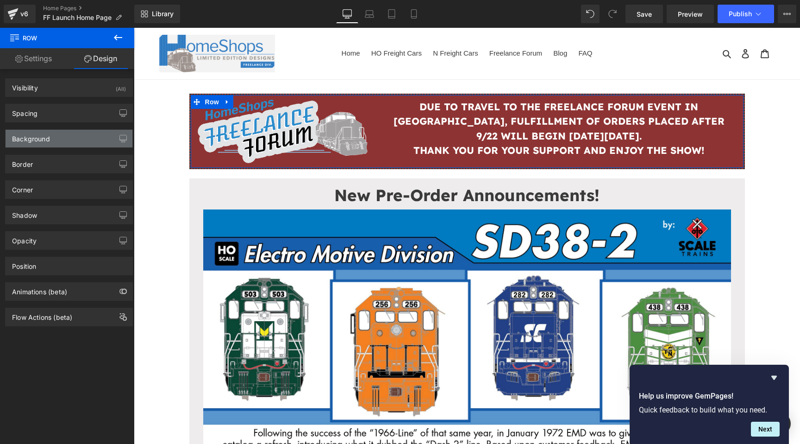
click at [69, 136] on div "Background" at bounding box center [69, 139] width 127 height 18
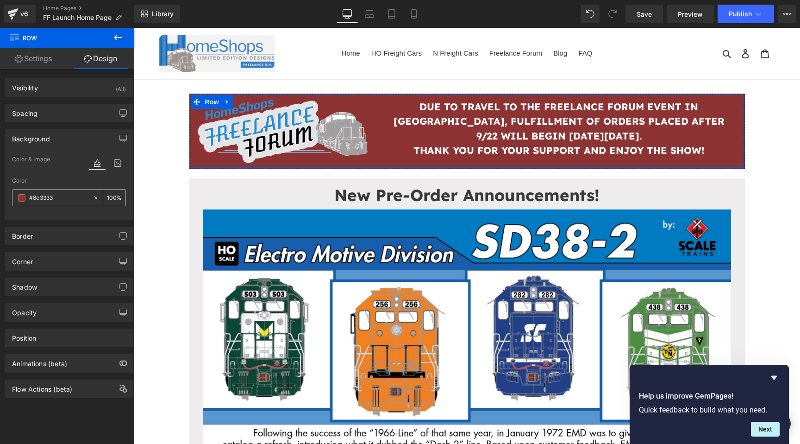
click at [37, 200] on input "#8e3333" at bounding box center [58, 198] width 59 height 10
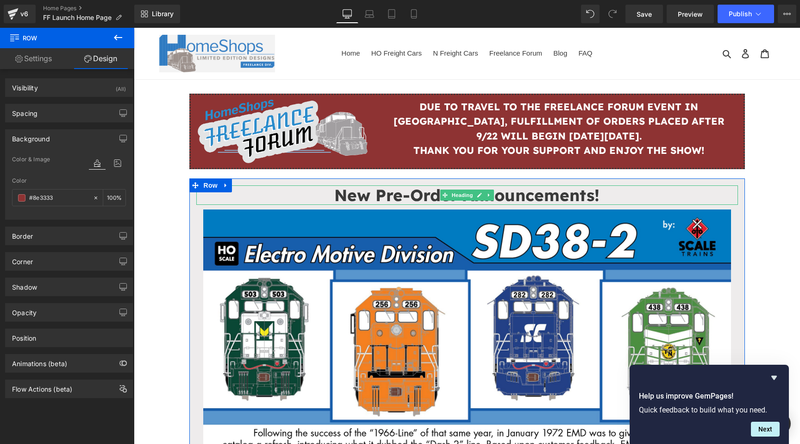
click at [226, 193] on h1 "New Pre-Order Announcements!" at bounding box center [467, 194] width 542 height 19
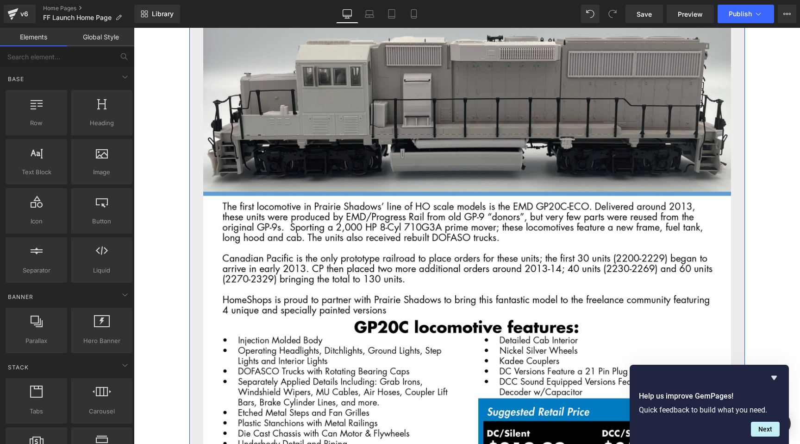
scroll to position [2238, 0]
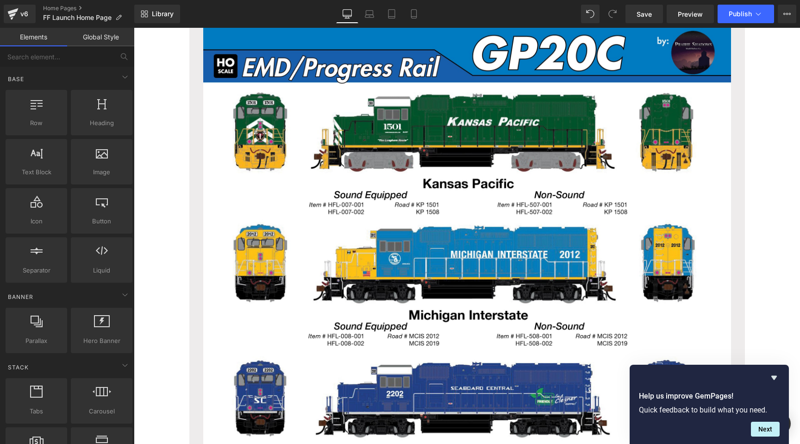
click at [777, 374] on icon "Hide survey" at bounding box center [774, 377] width 11 height 11
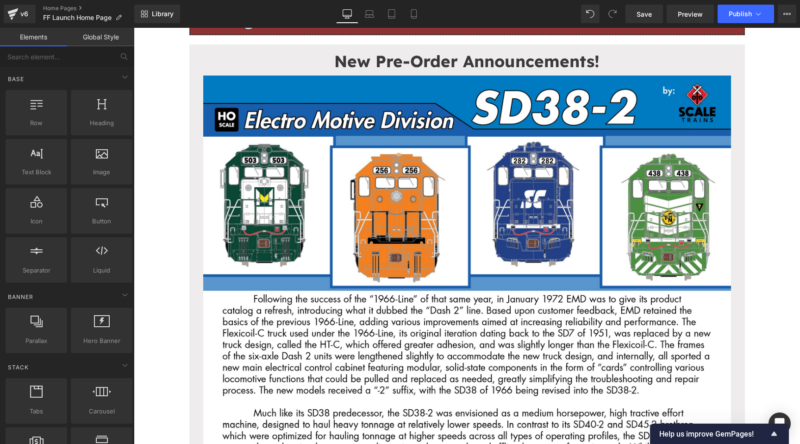
scroll to position [0, 0]
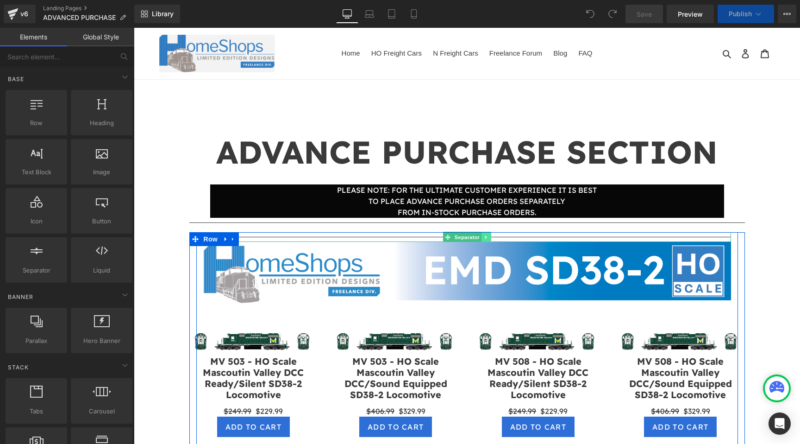
click at [485, 237] on icon at bounding box center [486, 237] width 5 height 6
click at [492, 236] on icon at bounding box center [491, 237] width 5 height 6
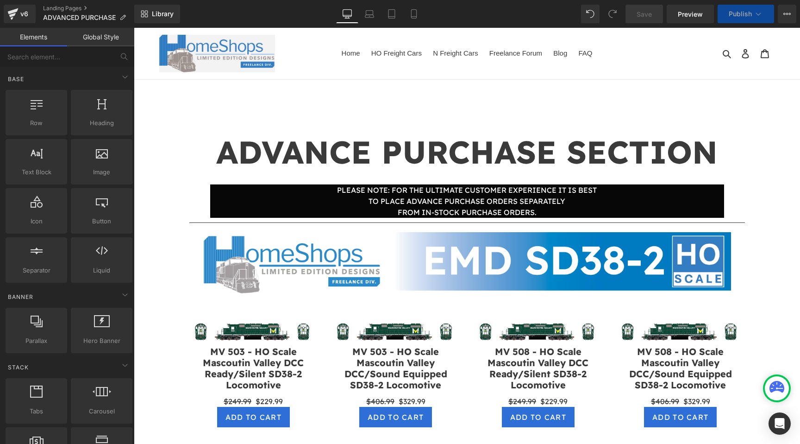
click at [741, 8] on button "Publish" at bounding box center [746, 14] width 56 height 19
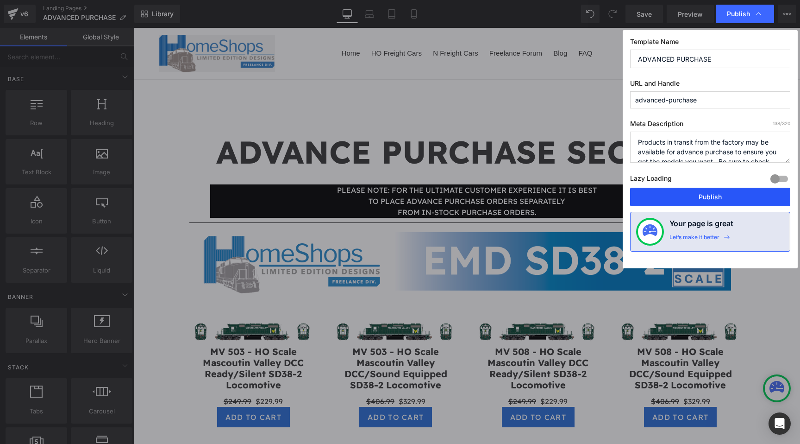
click at [698, 198] on button "Publish" at bounding box center [710, 197] width 160 height 19
